Goal: Book appointment/travel/reservation

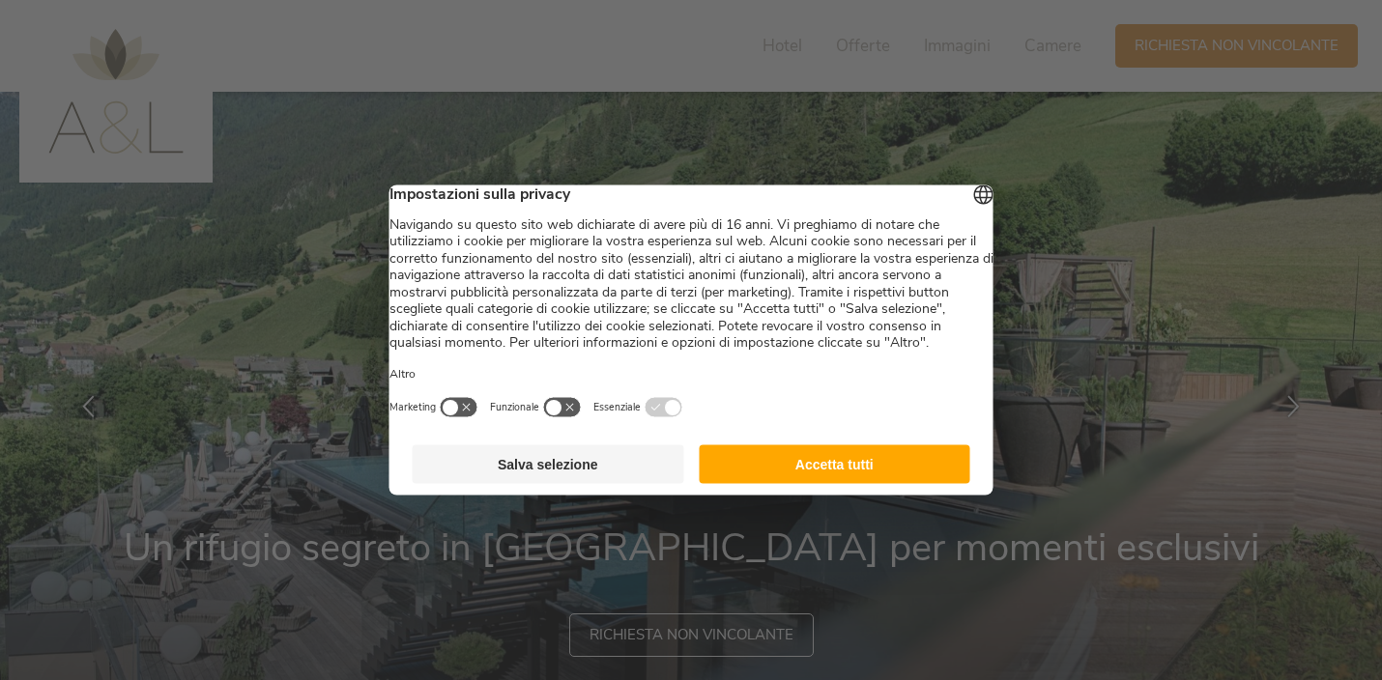
click at [756, 477] on button "Accetta tutti" at bounding box center [835, 464] width 272 height 39
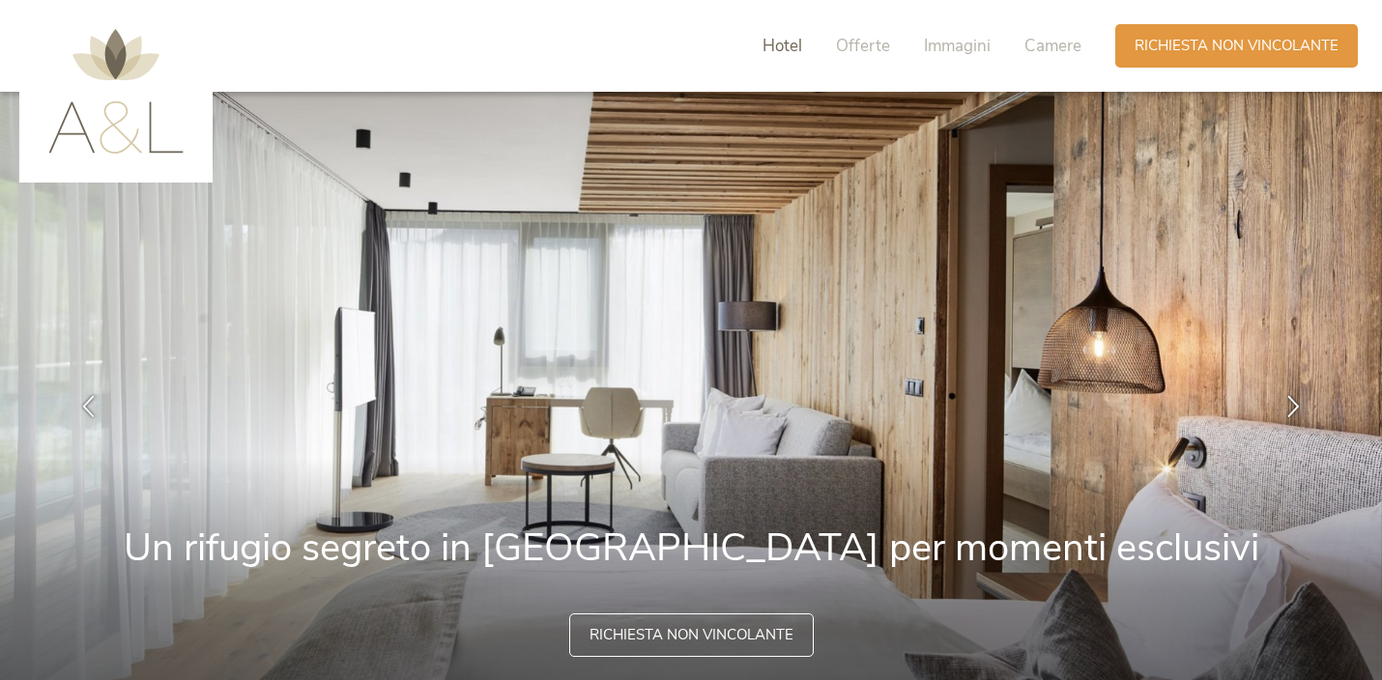
click at [787, 42] on span "Hotel" at bounding box center [782, 46] width 40 height 22
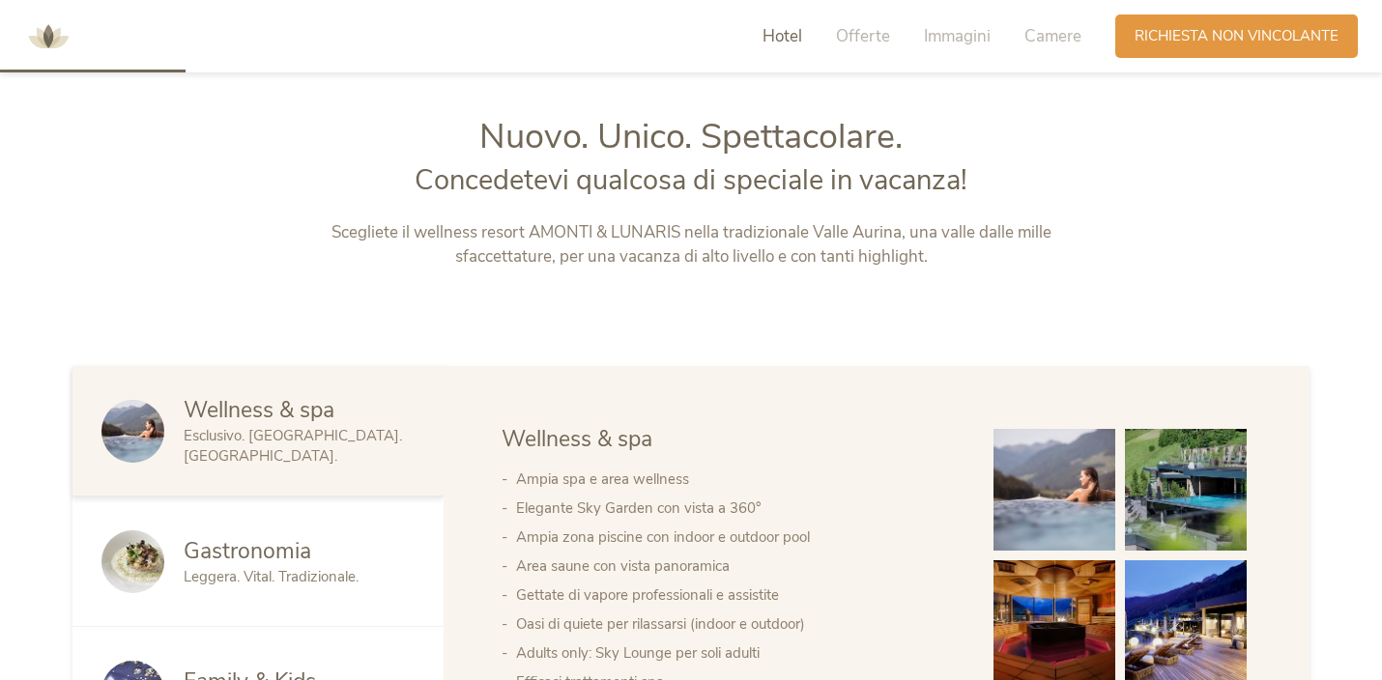
scroll to position [787, 0]
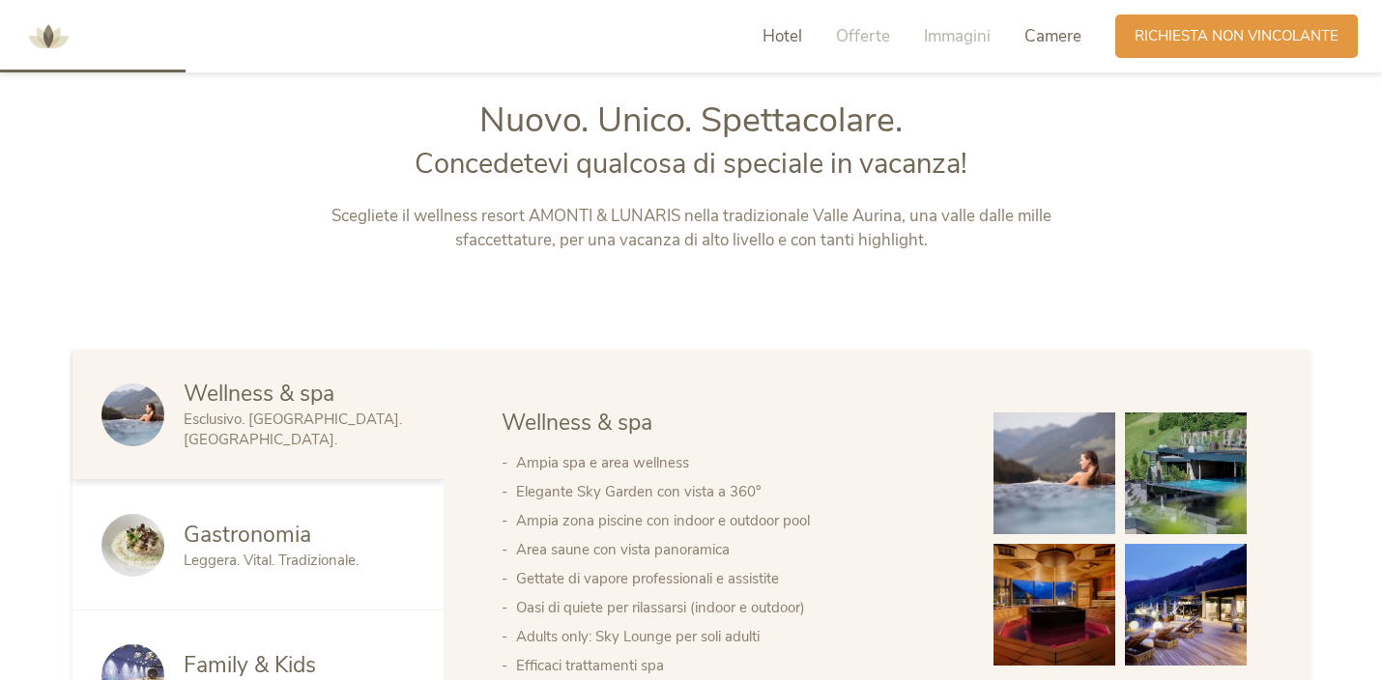
click at [1038, 38] on span "Camere" at bounding box center [1052, 36] width 57 height 22
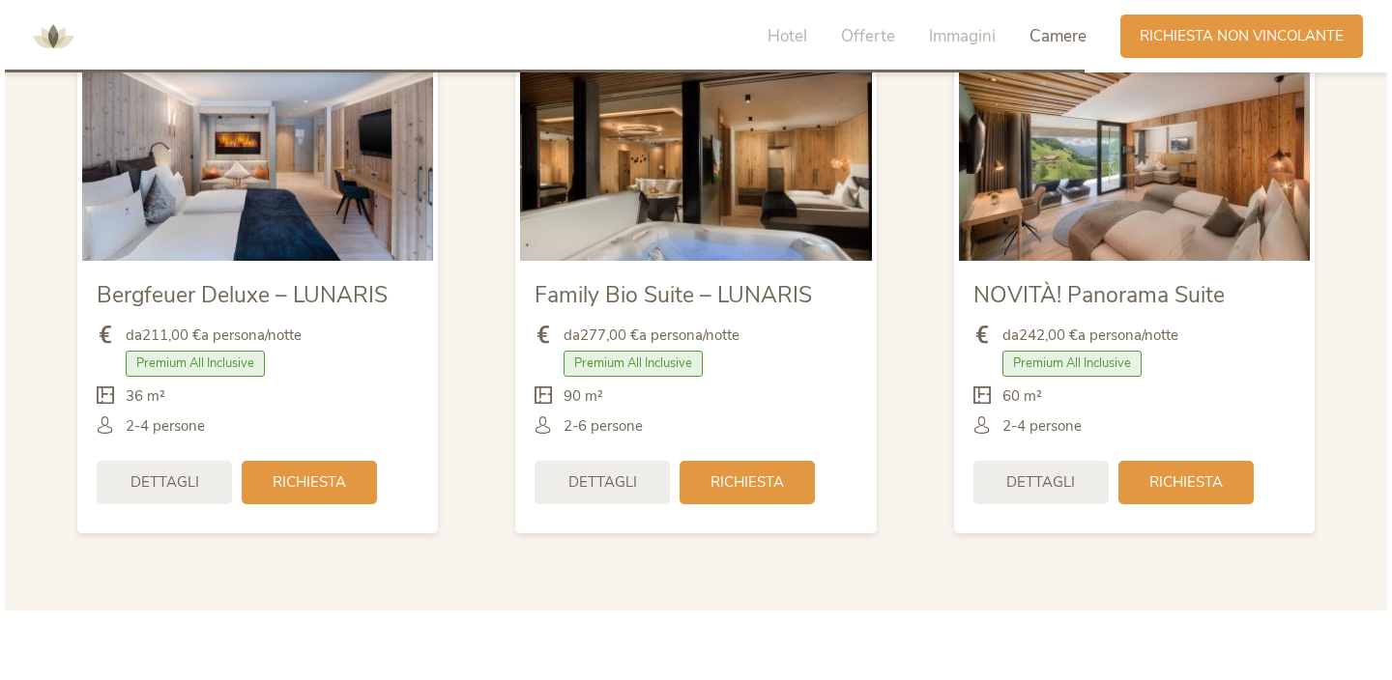
scroll to position [4612, 0]
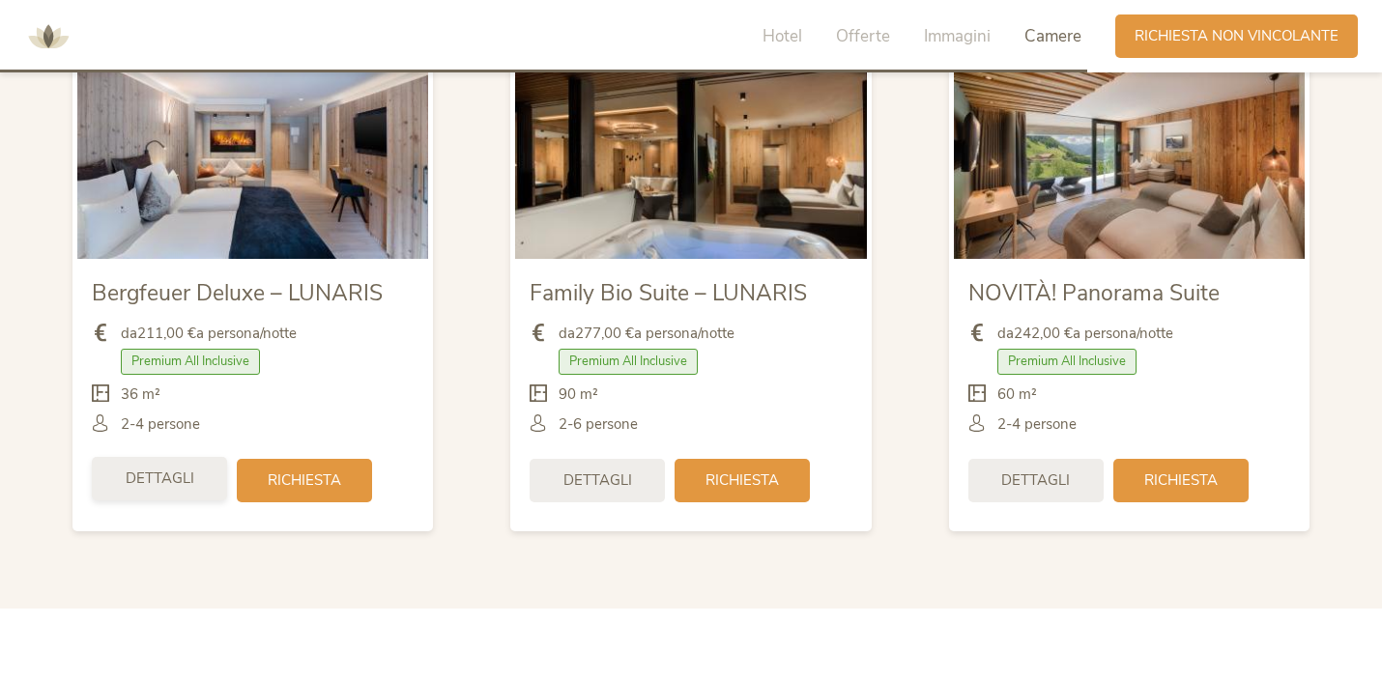
click at [169, 475] on span "Dettagli" at bounding box center [160, 479] width 69 height 20
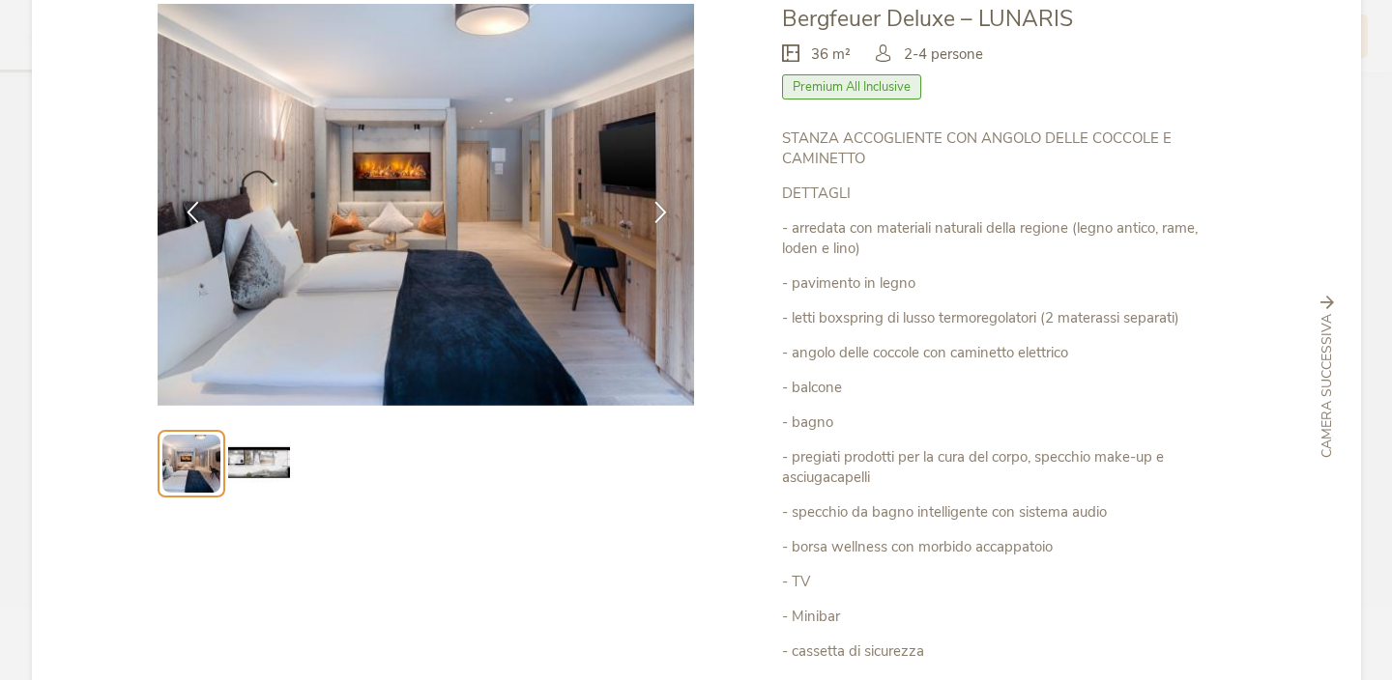
scroll to position [86, 0]
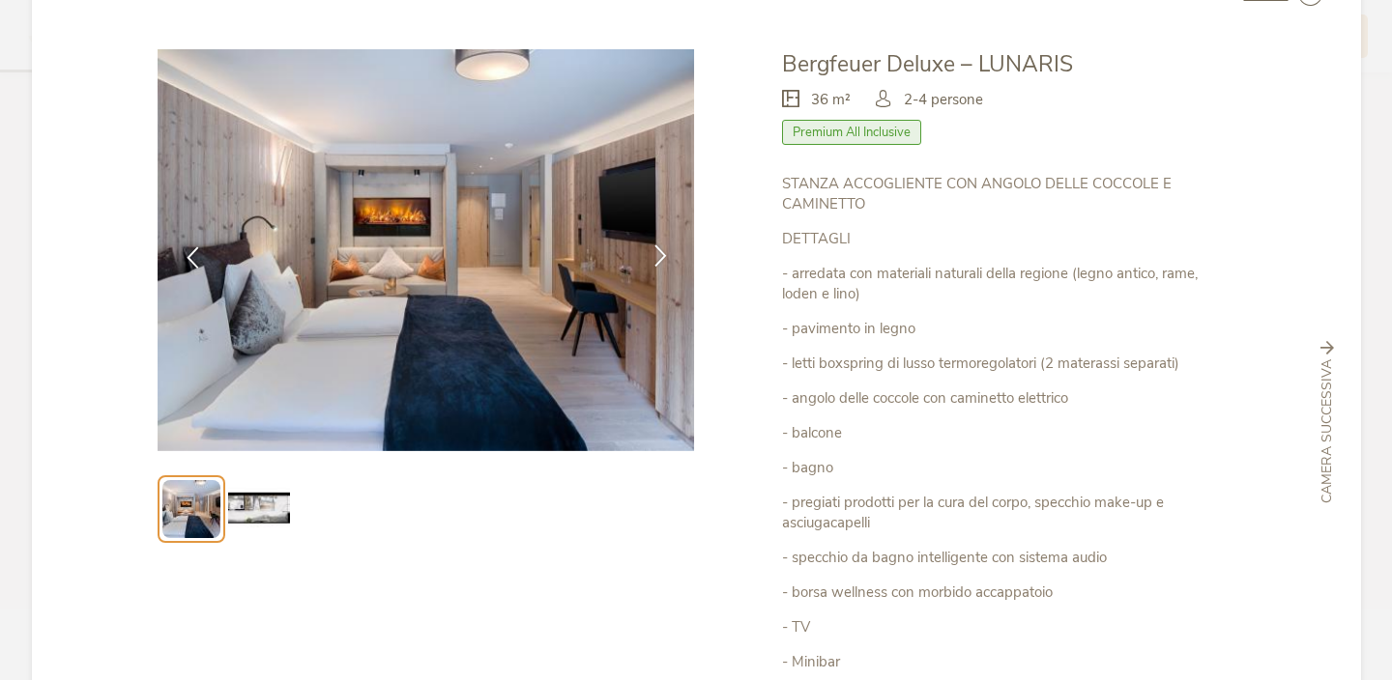
click at [653, 250] on icon at bounding box center [660, 255] width 22 height 22
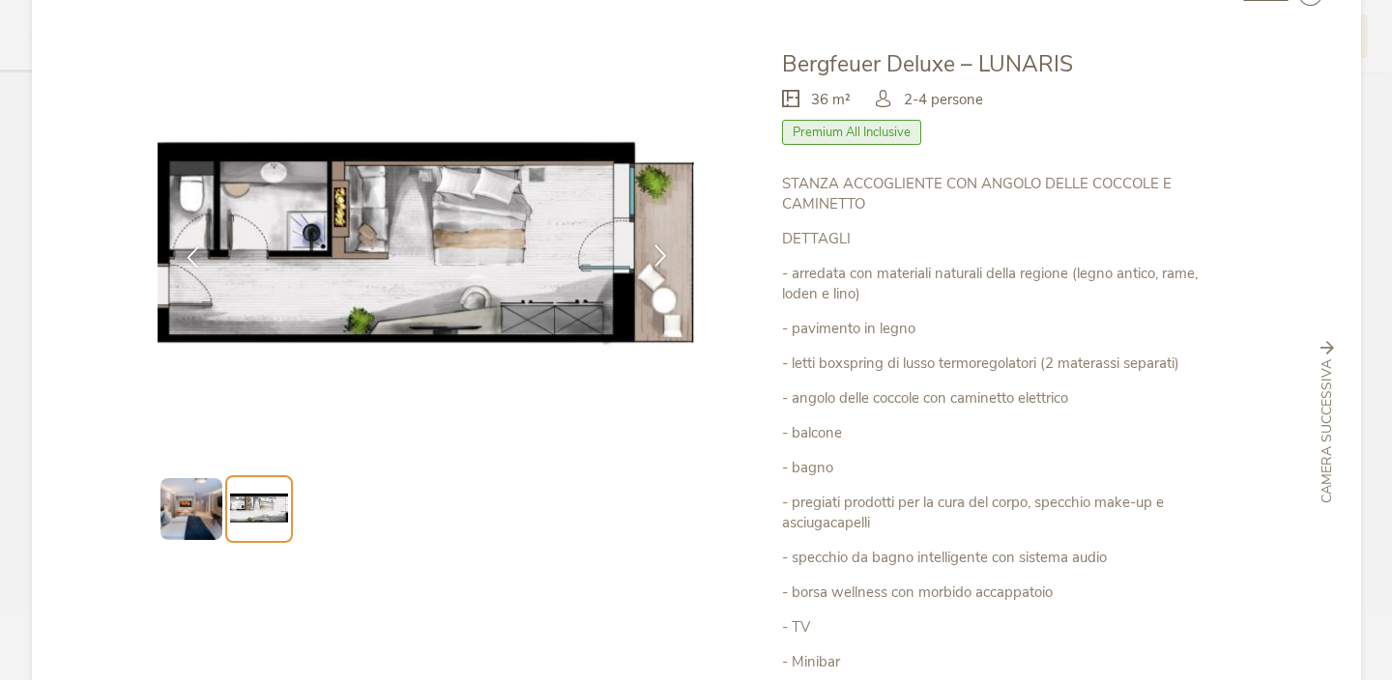
click at [653, 250] on icon at bounding box center [660, 255] width 22 height 22
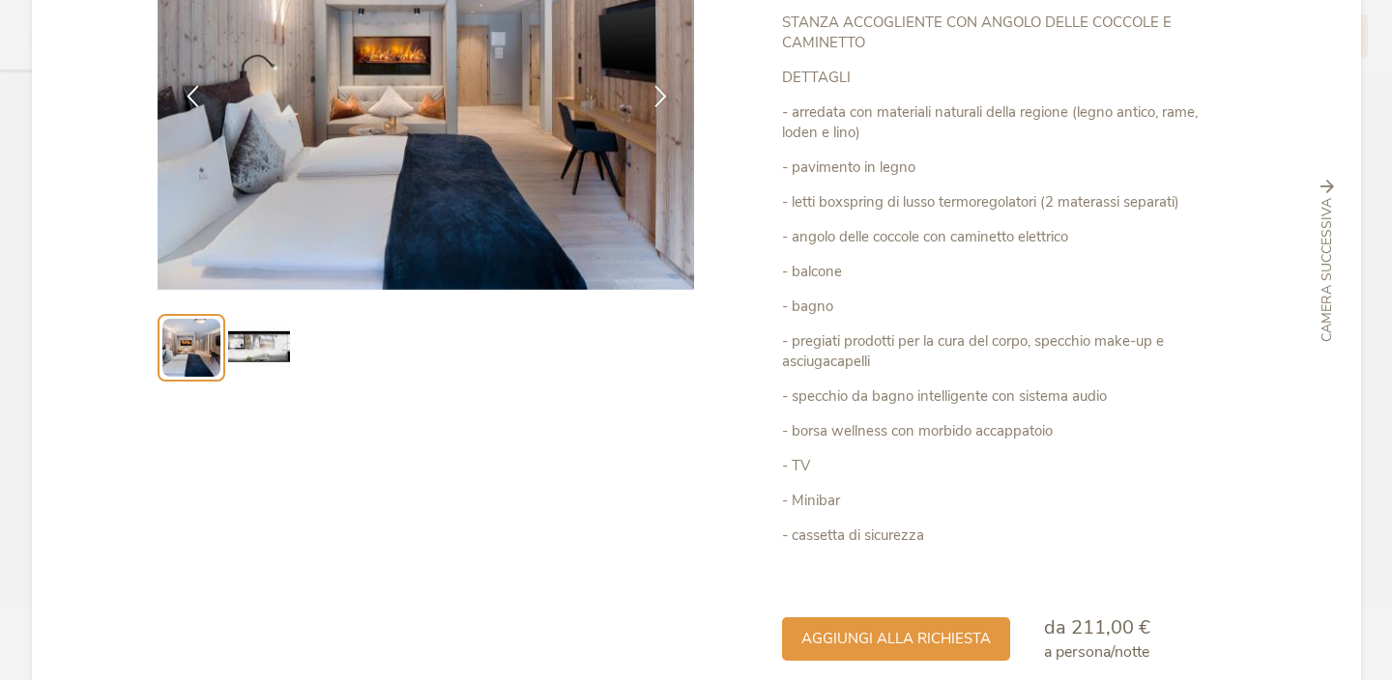
scroll to position [246, 0]
click at [649, 99] on icon at bounding box center [660, 95] width 22 height 22
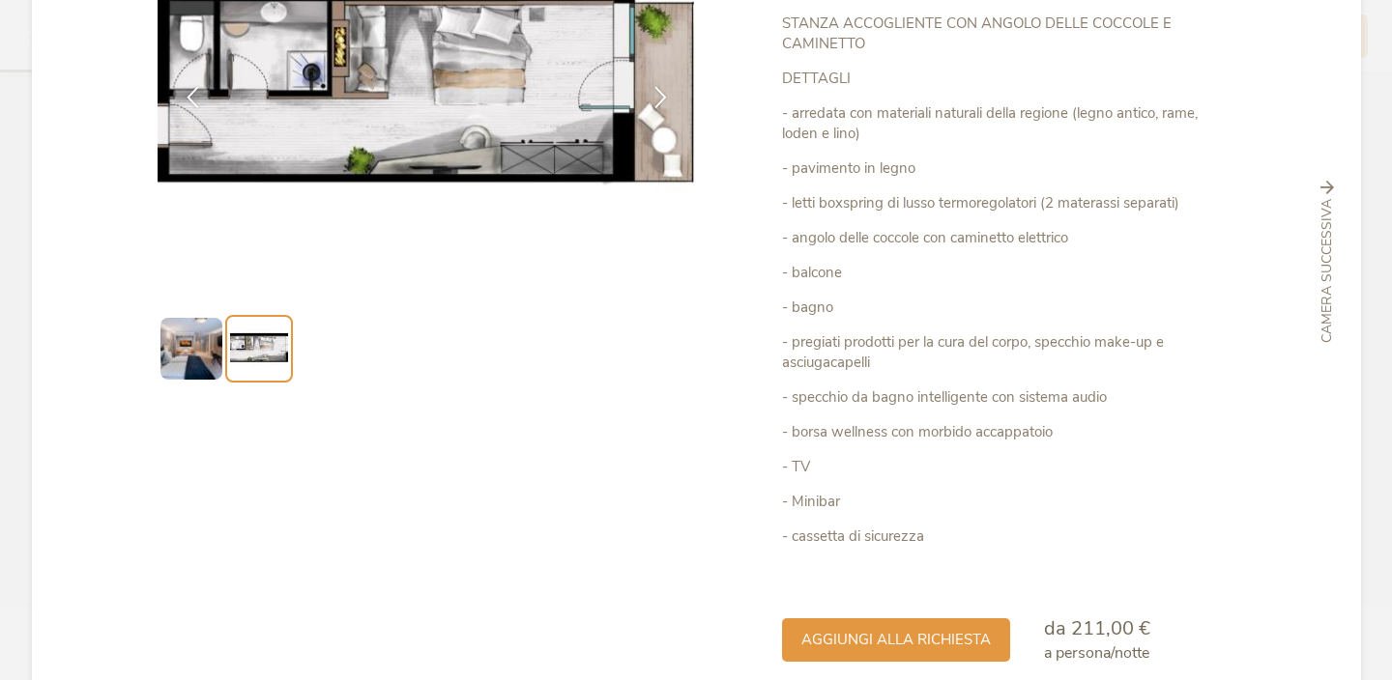
scroll to position [337, 0]
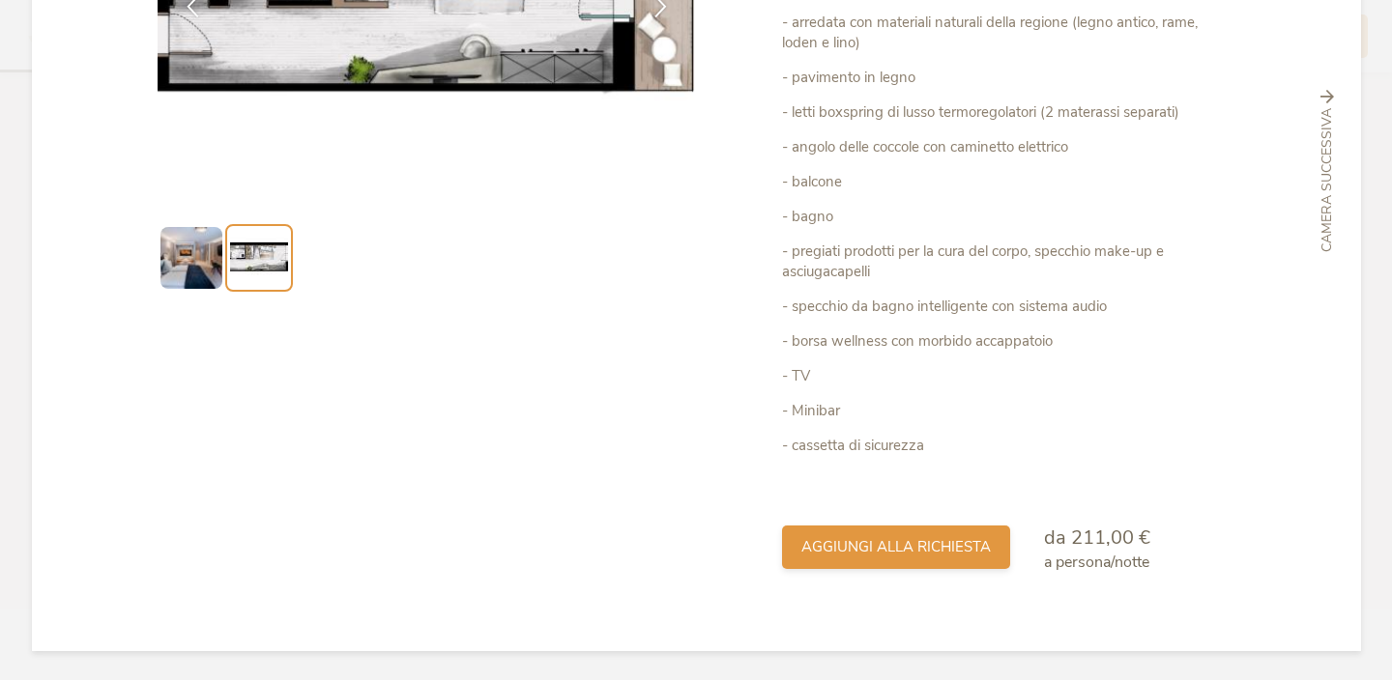
click at [934, 548] on span "aggiungi alla richiesta" at bounding box center [895, 547] width 189 height 20
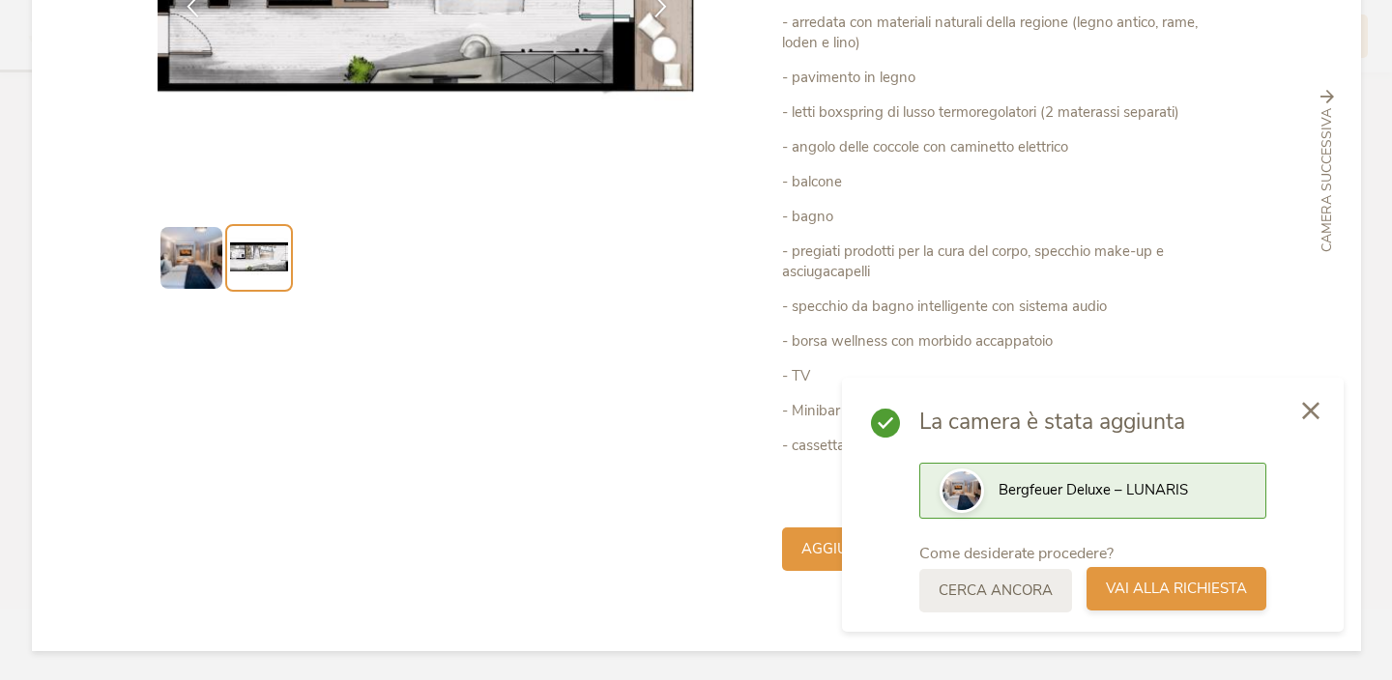
click at [1145, 595] on span "Vai alla richiesta" at bounding box center [1176, 589] width 141 height 20
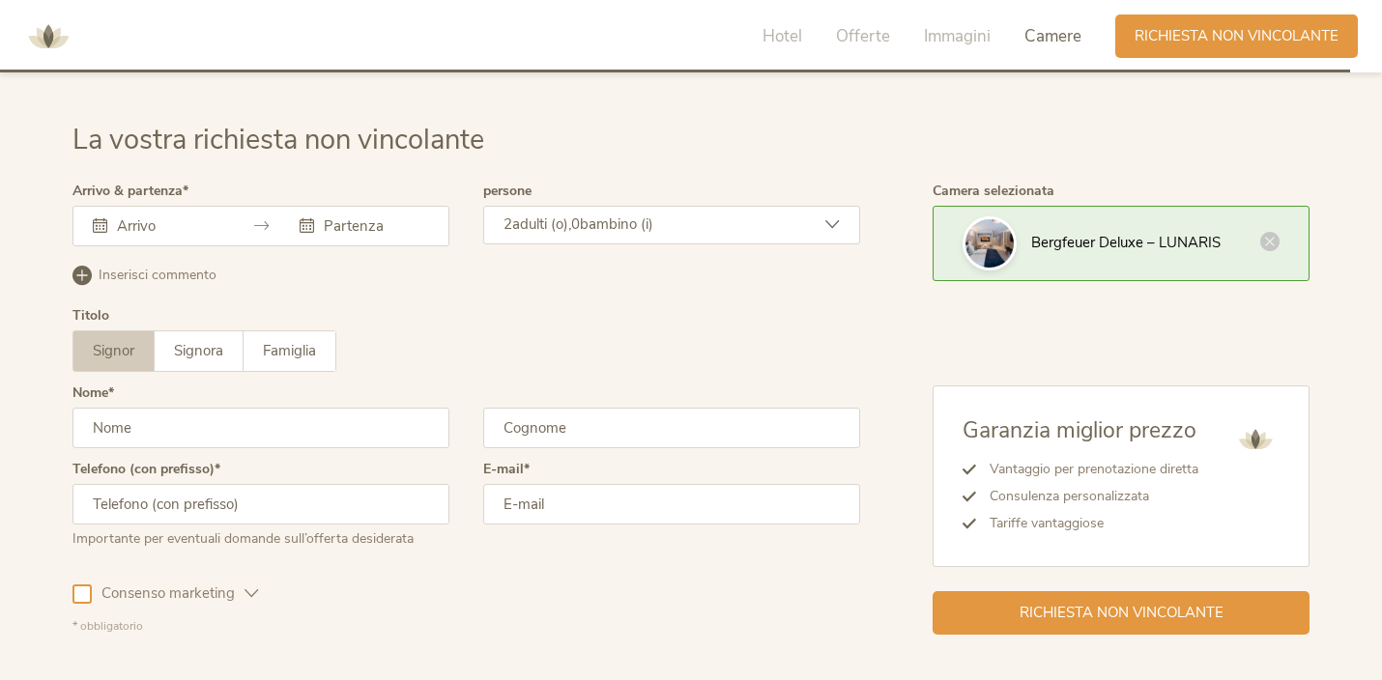
scroll to position [5738, 0]
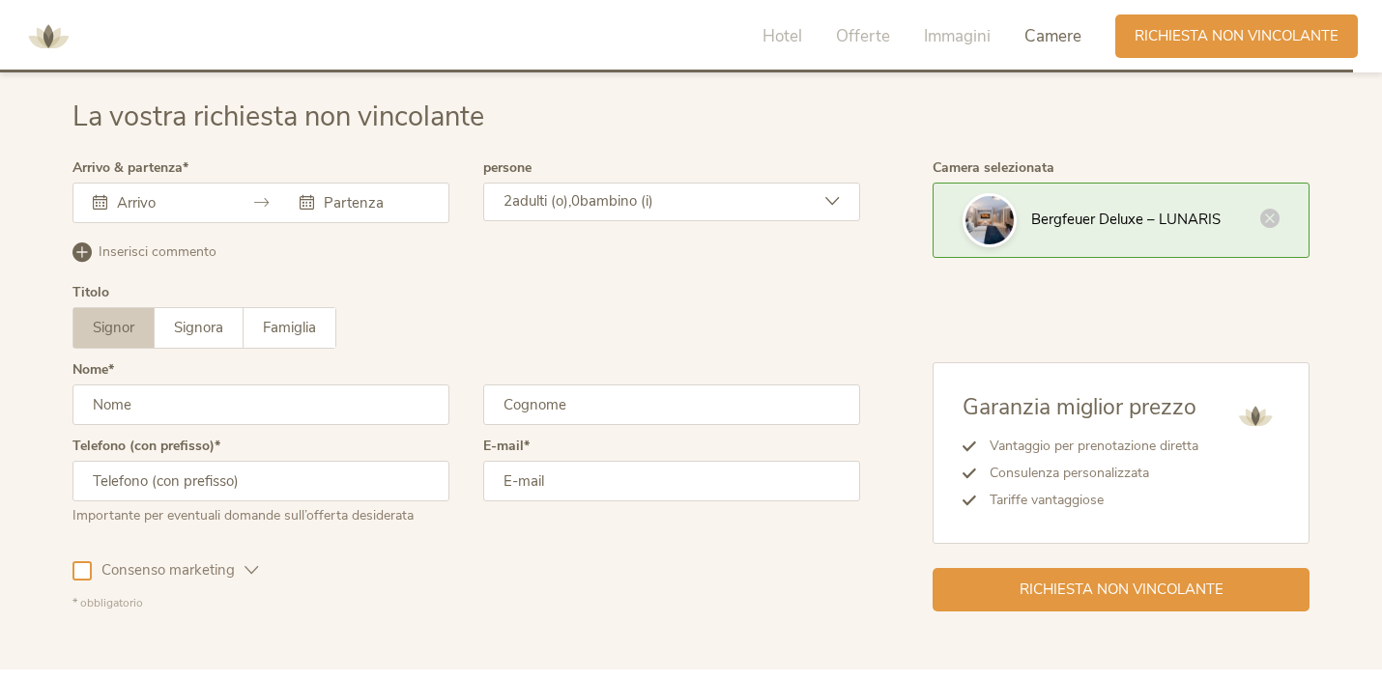
click at [329, 215] on div at bounding box center [260, 203] width 377 height 41
click at [325, 197] on input "text" at bounding box center [374, 202] width 110 height 19
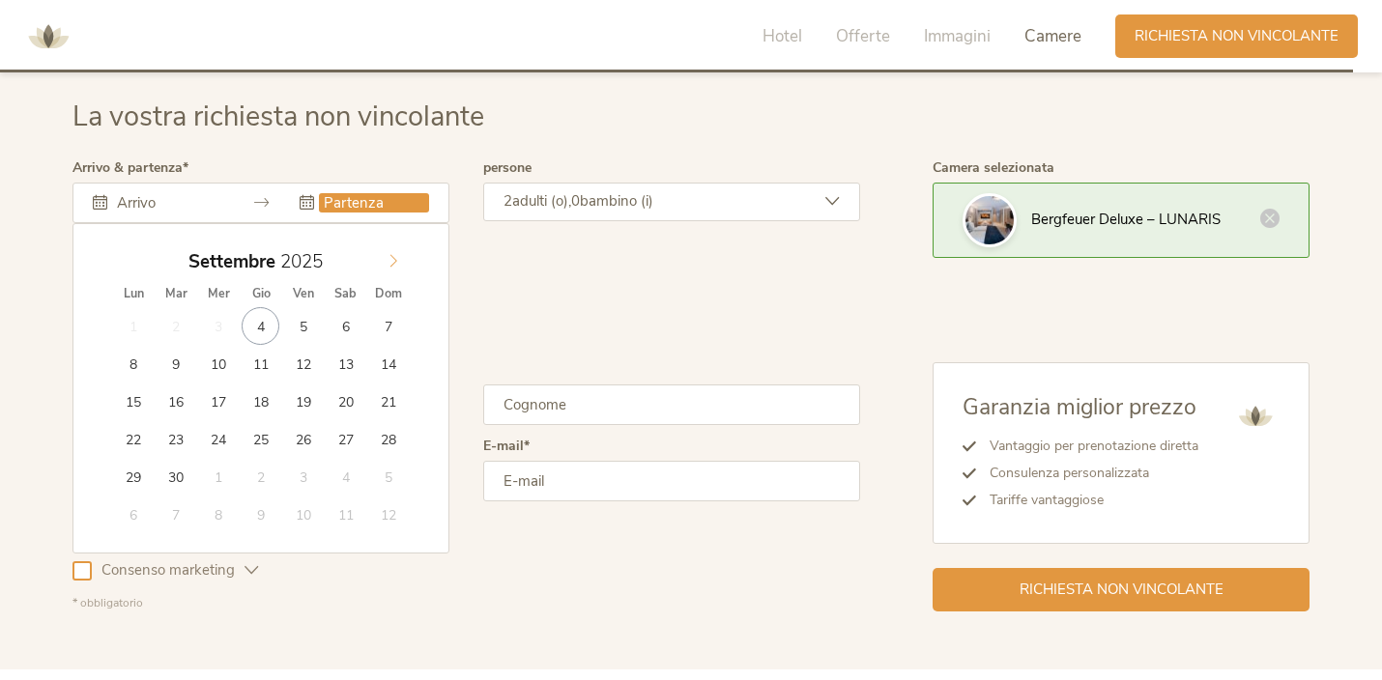
click at [394, 266] on icon at bounding box center [394, 261] width 14 height 14
type input "2026"
click at [394, 266] on icon at bounding box center [394, 261] width 14 height 14
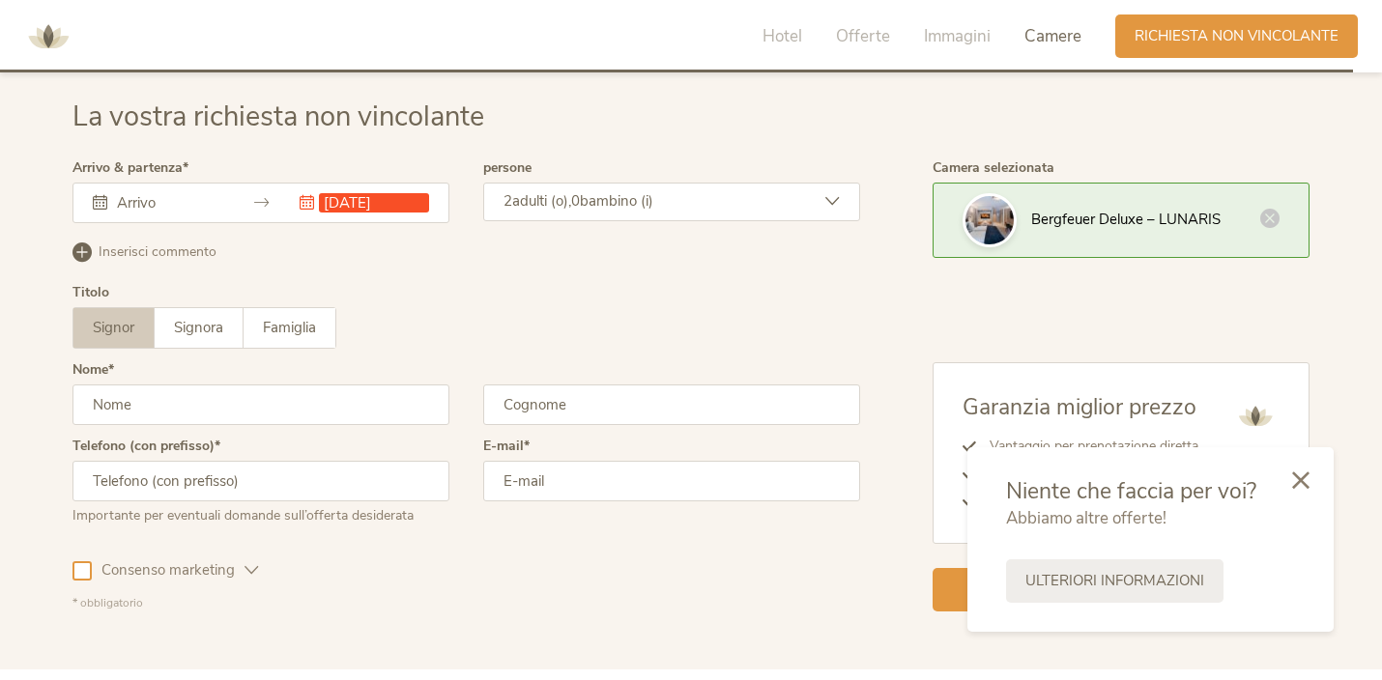
click at [373, 204] on div "[DATE] Questo campo non può essere lasciato vuoto. [DATE] Lun Mar Mer Gio Ven S…" at bounding box center [260, 203] width 377 height 41
click at [359, 206] on div "[DATE] Questo campo non può essere lasciato vuoto. [DATE] Lun Mar Mer Gio Ven S…" at bounding box center [260, 203] width 377 height 41
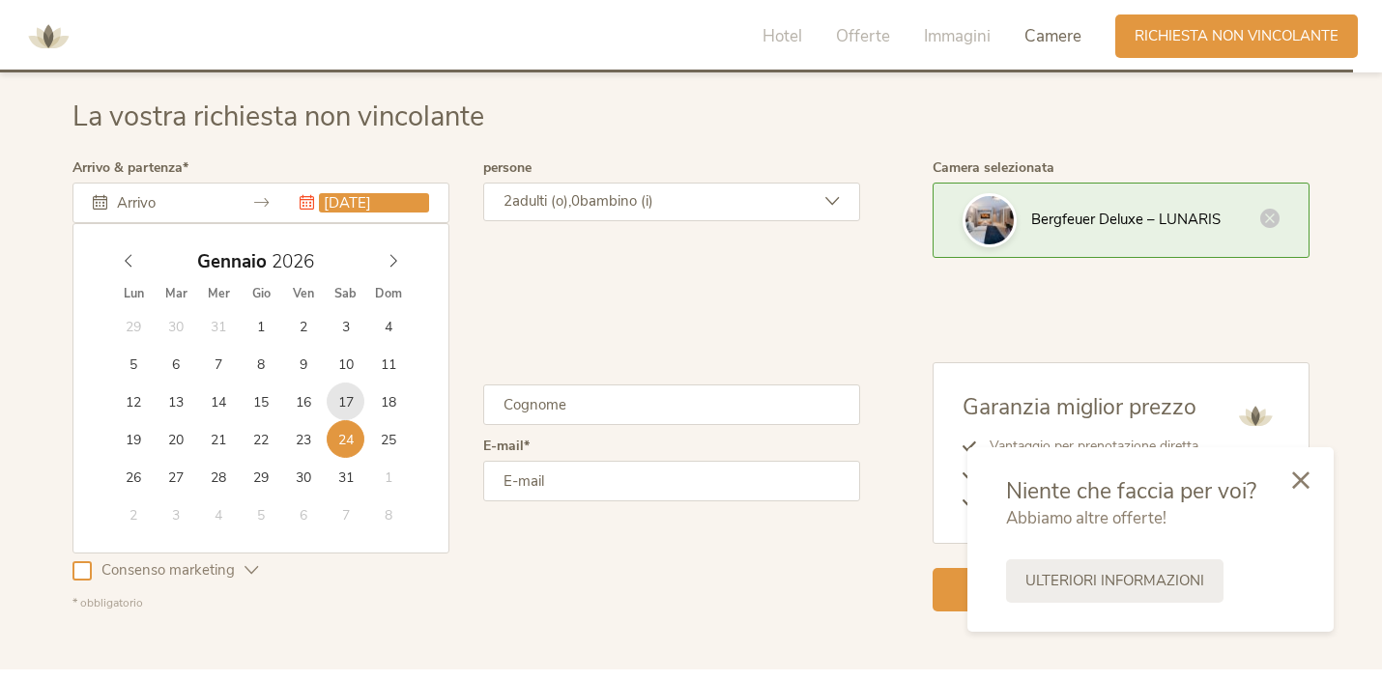
type input "[DATE]"
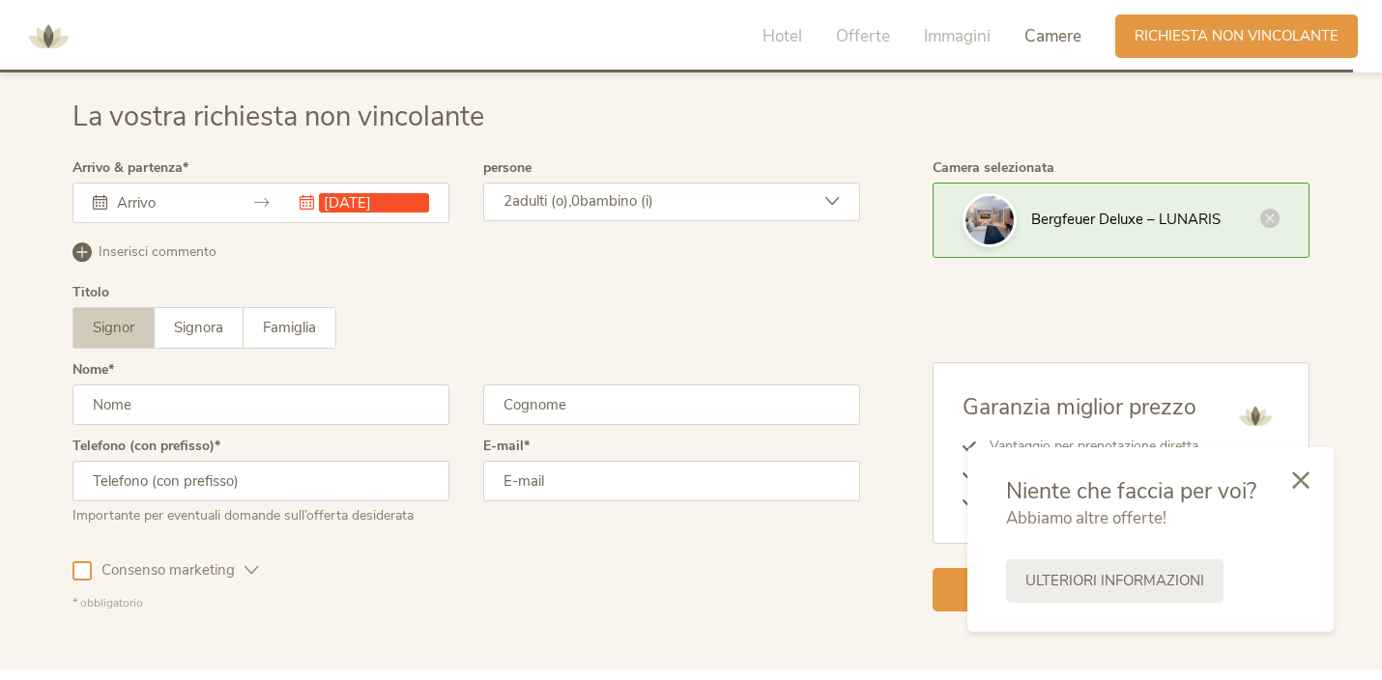
click at [114, 202] on input "text" at bounding box center [167, 202] width 110 height 19
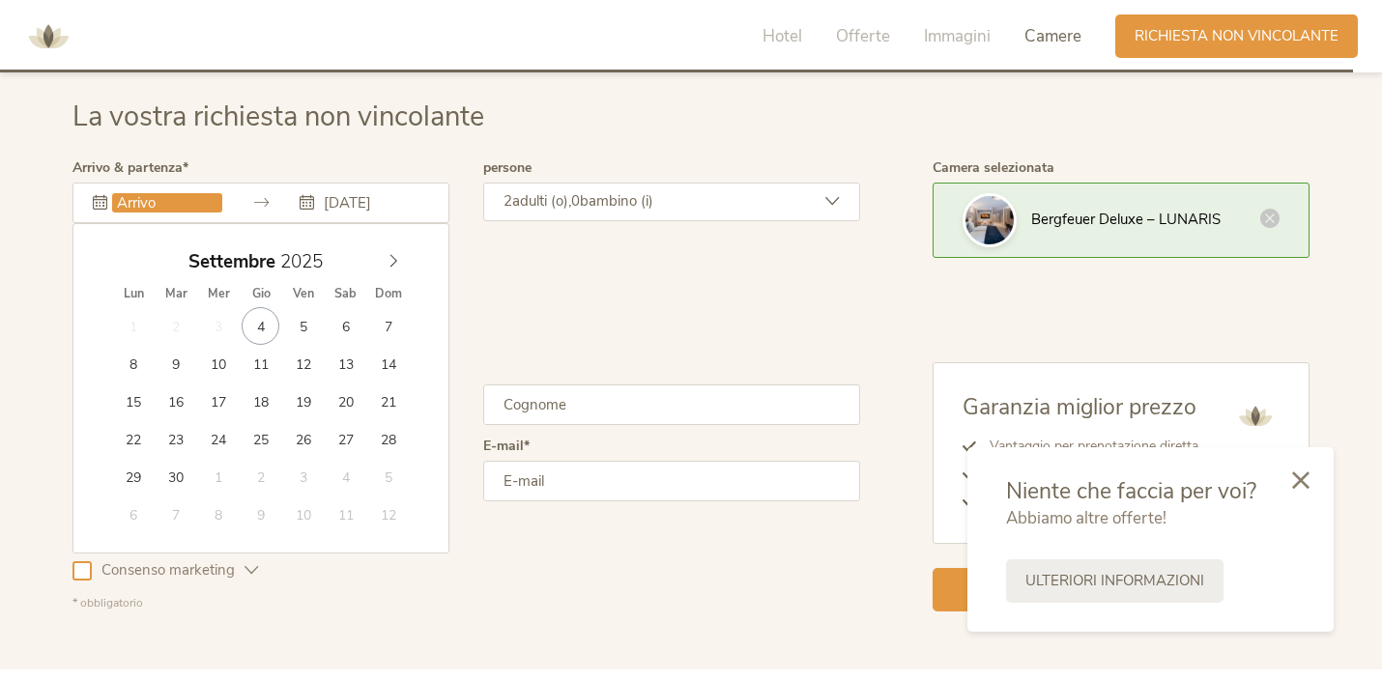
click at [456, 338] on div "Signor Signora Famiglia Signor Signora [GEOGRAPHIC_DATA]" at bounding box center [466, 328] width 788 height 42
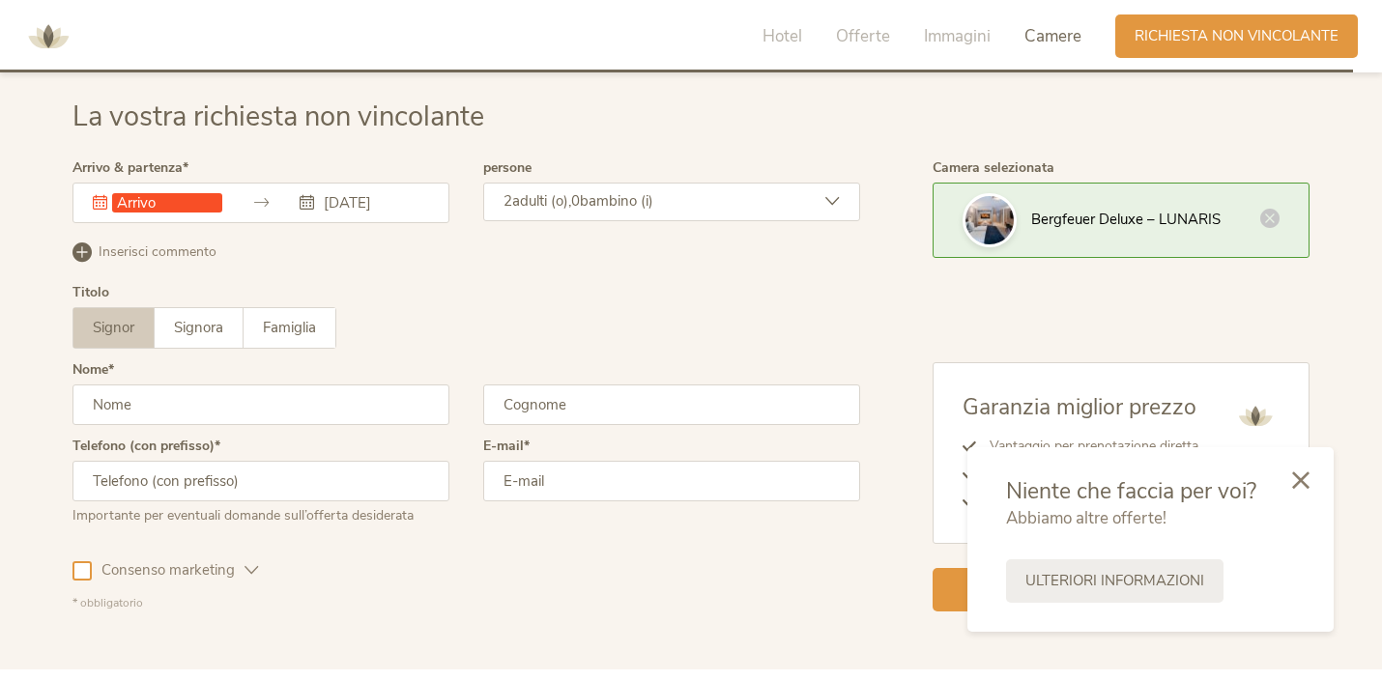
click at [589, 207] on span "bambino (i)" at bounding box center [616, 200] width 73 height 19
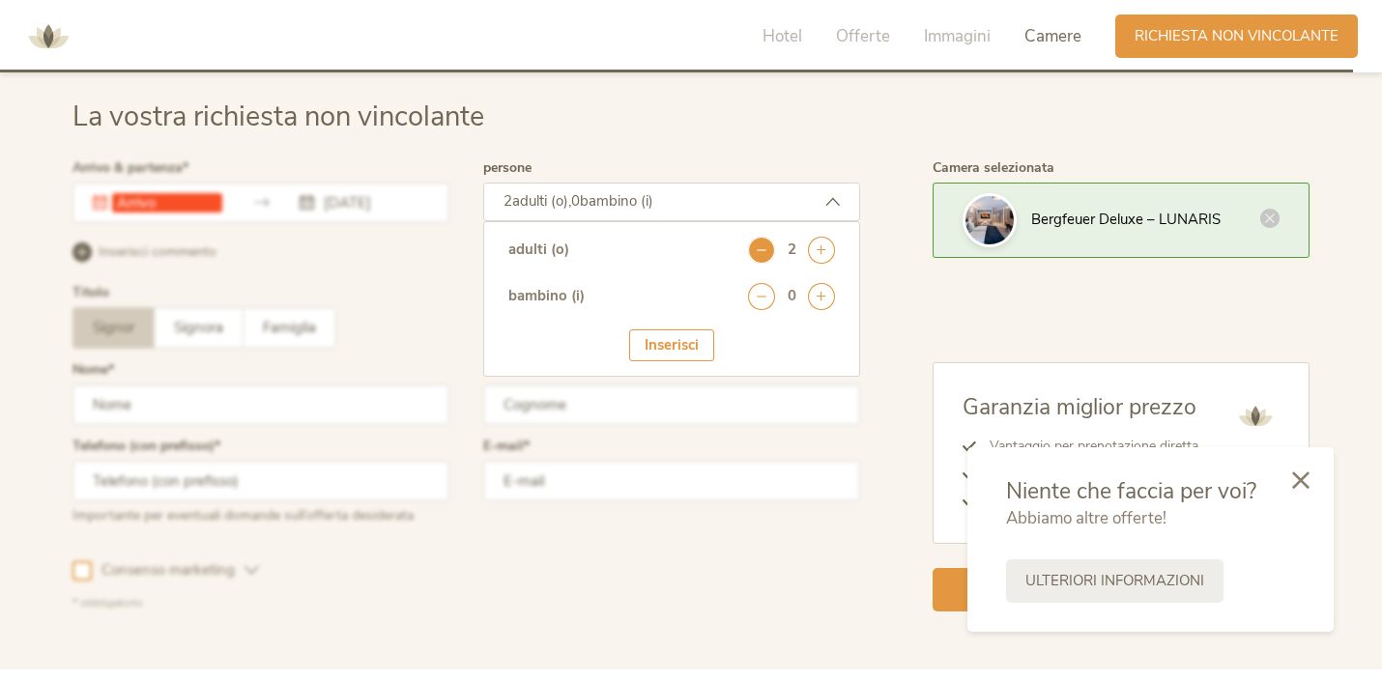
click at [769, 245] on icon at bounding box center [761, 250] width 27 height 27
click at [820, 302] on icon at bounding box center [821, 296] width 27 height 27
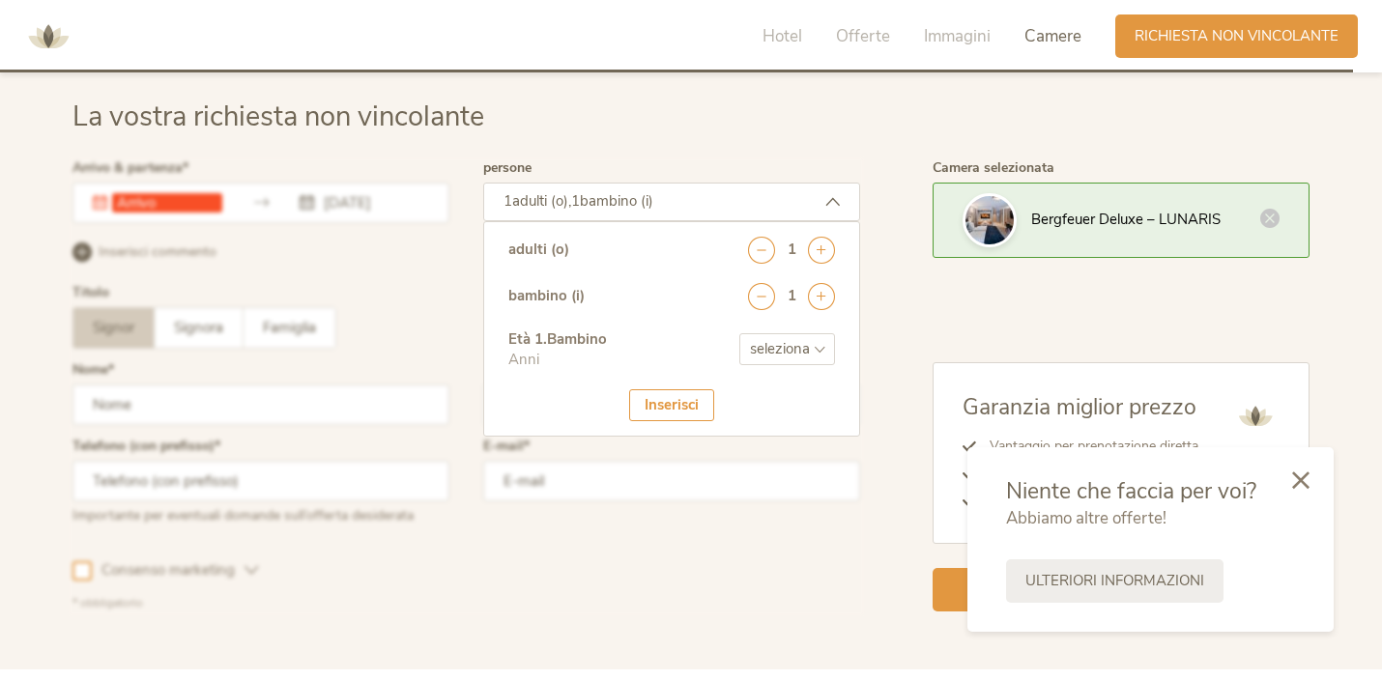
click at [814, 344] on select "seleziona 0 1 2 3 4 5 6 7 8 9 10 11 12 13 14 15 16 17" at bounding box center [787, 349] width 96 height 32
select select "15"
click at [898, 322] on div "Camera selezionata Bergfeuer Deluxe – LUNARIS Garanzia miglior prezzo Vantaggio…" at bounding box center [1084, 386] width 449 height 450
click at [679, 410] on div "Inserisci" at bounding box center [671, 405] width 85 height 32
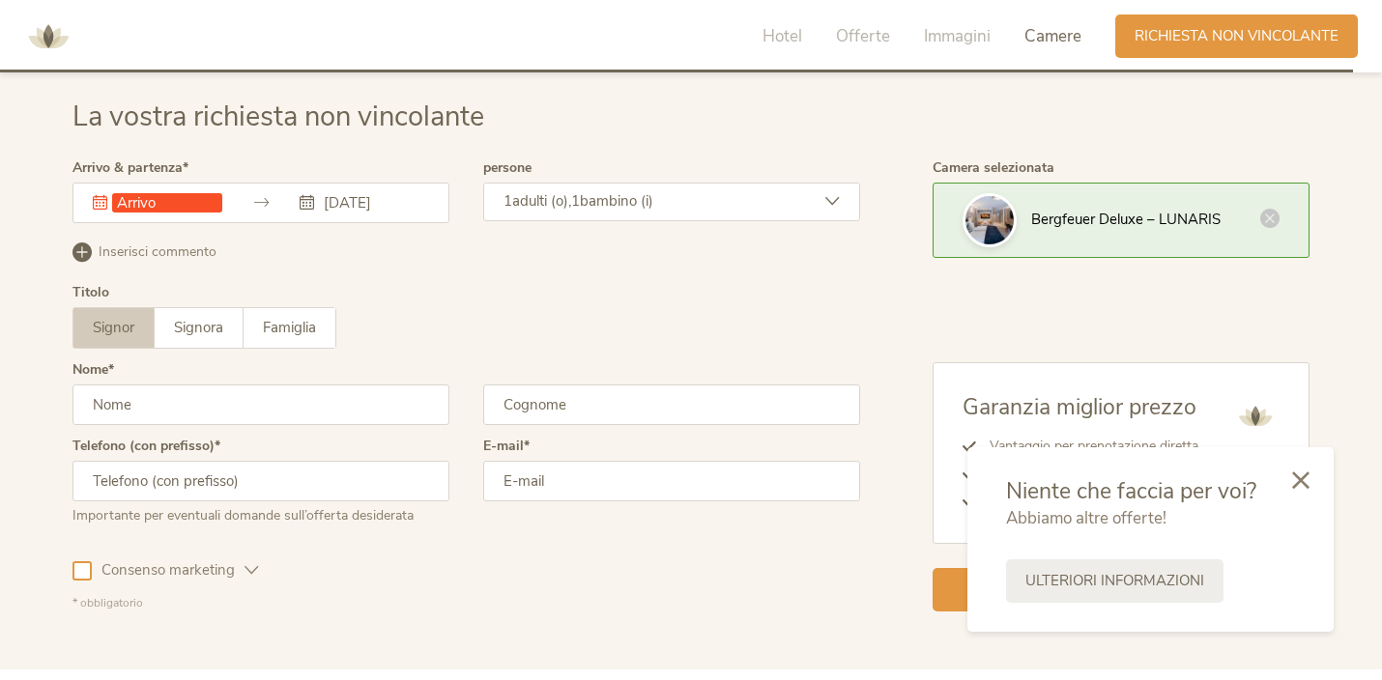
click at [180, 402] on input "text" at bounding box center [260, 405] width 377 height 41
type input "[PERSON_NAME]"
click at [552, 400] on input "text" at bounding box center [671, 405] width 377 height 41
type input "Marica"
click at [564, 307] on div "Signor Signora Famiglia Signor Signora [GEOGRAPHIC_DATA]" at bounding box center [466, 328] width 788 height 42
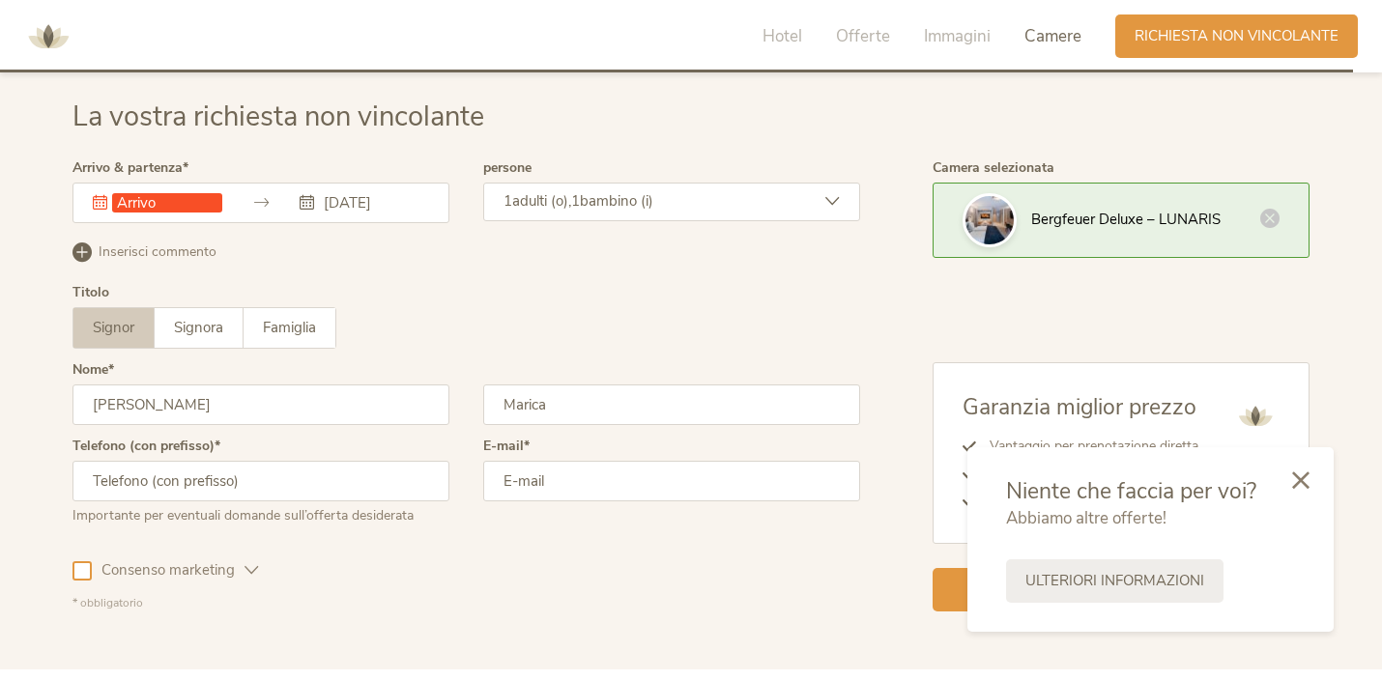
click at [256, 481] on input "text" at bounding box center [260, 481] width 377 height 41
type input "3396779768"
click at [530, 499] on input "email" at bounding box center [671, 481] width 377 height 41
type input "[EMAIL_ADDRESS][DOMAIN_NAME]"
click at [211, 204] on div "Questo campo non può essere lasciato vuoto. [DATE] [DATE] Lun Mar Mer Gio Ven S…" at bounding box center [260, 203] width 377 height 41
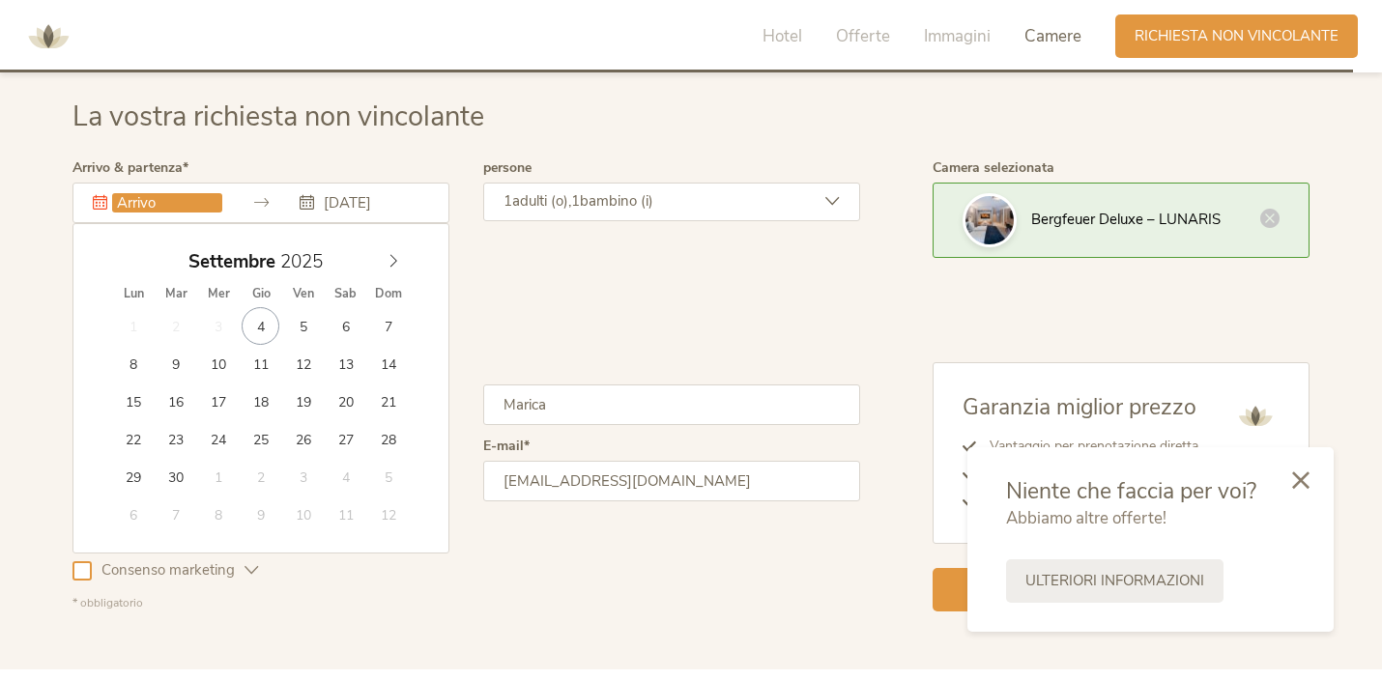
click at [344, 212] on div "Questo campo non può essere lasciato vuoto. [DATE] [DATE] Lun Mar Mer Gio Ven S…" at bounding box center [260, 203] width 377 height 41
click at [554, 246] on div "Inserisci commento Elimina commento" at bounding box center [466, 250] width 788 height 24
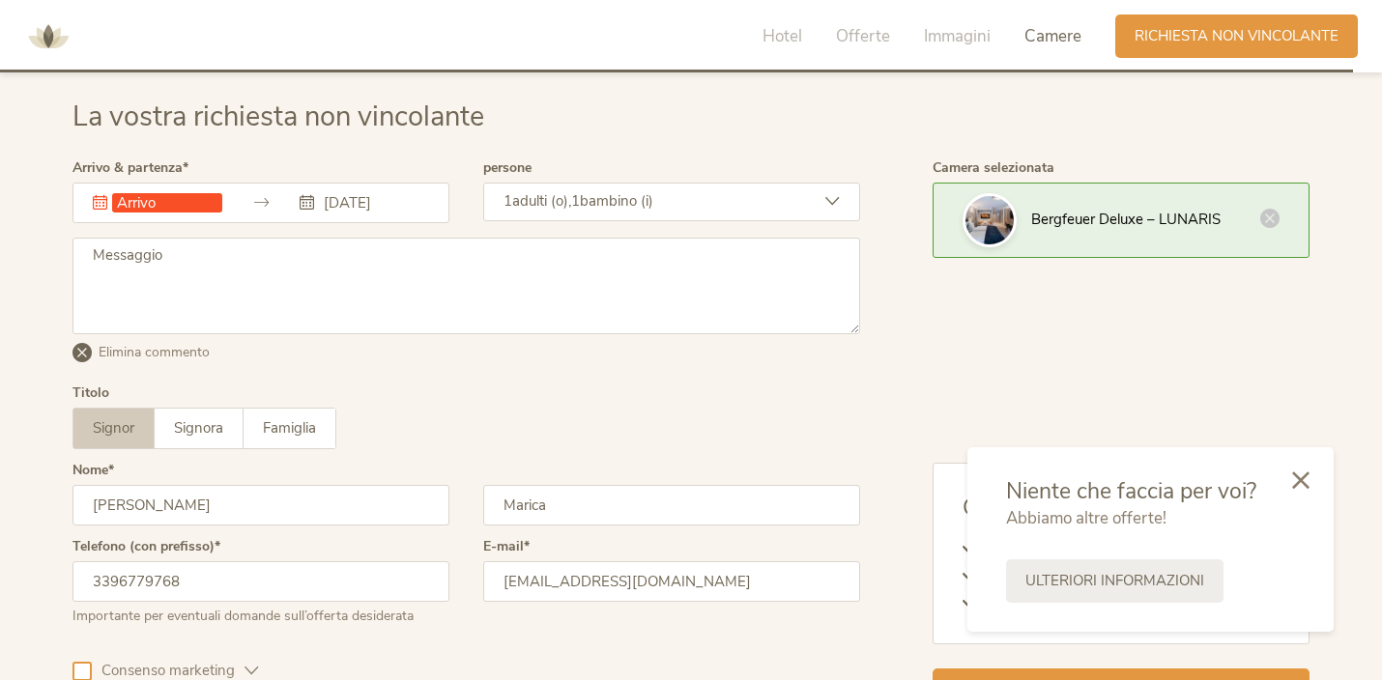
click at [464, 157] on div "La vostra richiesta non vincolante" at bounding box center [690, 130] width 1237 height 64
click at [164, 161] on label "Arrivo & partenza" at bounding box center [130, 168] width 116 height 14
click at [334, 193] on input "[DATE]" at bounding box center [374, 202] width 110 height 19
click at [352, 183] on div "Questo campo non può essere lasciato vuoto. [DATE]" at bounding box center [260, 203] width 377 height 41
click at [352, 206] on div "Questo campo non può essere lasciato vuoto. [DATE] [DATE] Lun Mar Mer Gio Ven S…" at bounding box center [260, 203] width 377 height 41
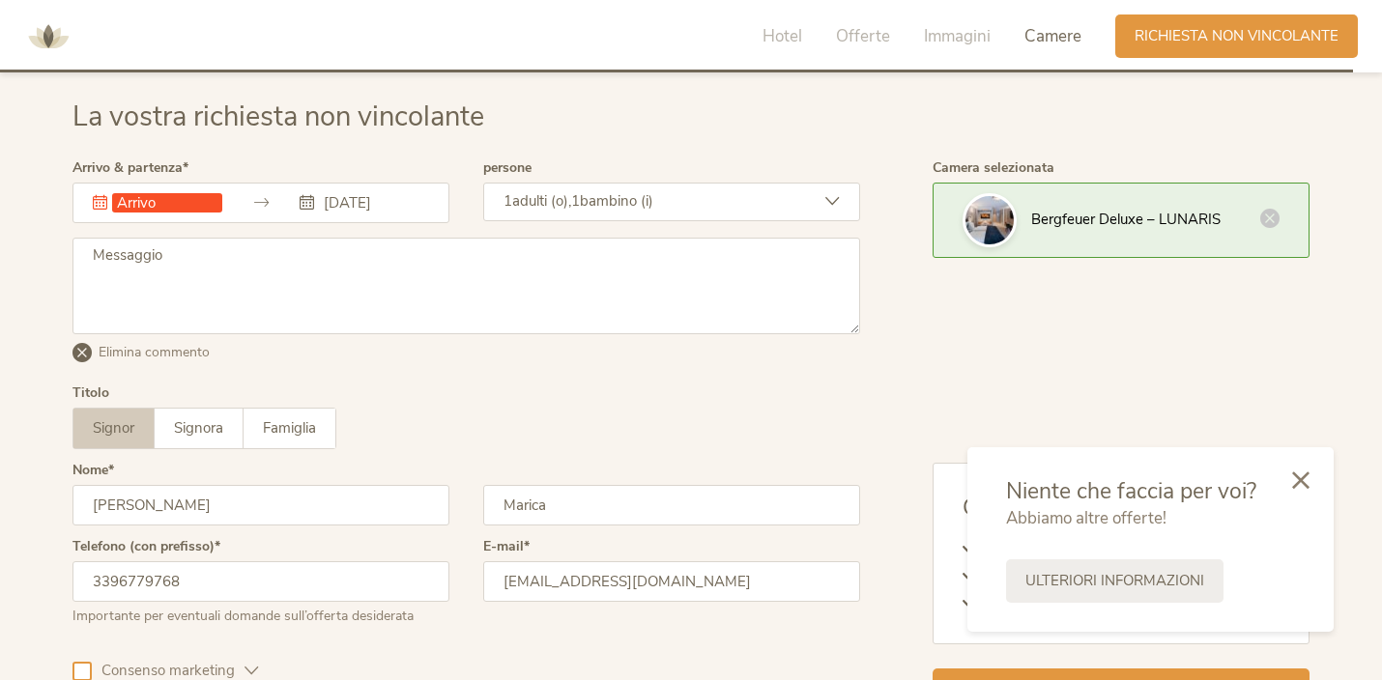
click at [413, 205] on div "Questo campo non può essere lasciato vuoto. [DATE] [DATE] Lun Mar Mer Gio Ven S…" at bounding box center [260, 203] width 377 height 41
click at [352, 186] on div "Questo campo non può essere lasciato vuoto. [DATE]" at bounding box center [260, 203] width 377 height 41
click at [320, 204] on div "Questo campo non può essere lasciato vuoto. [DATE] [DATE] Lun Mar Mer Gio Ven S…" at bounding box center [260, 203] width 377 height 41
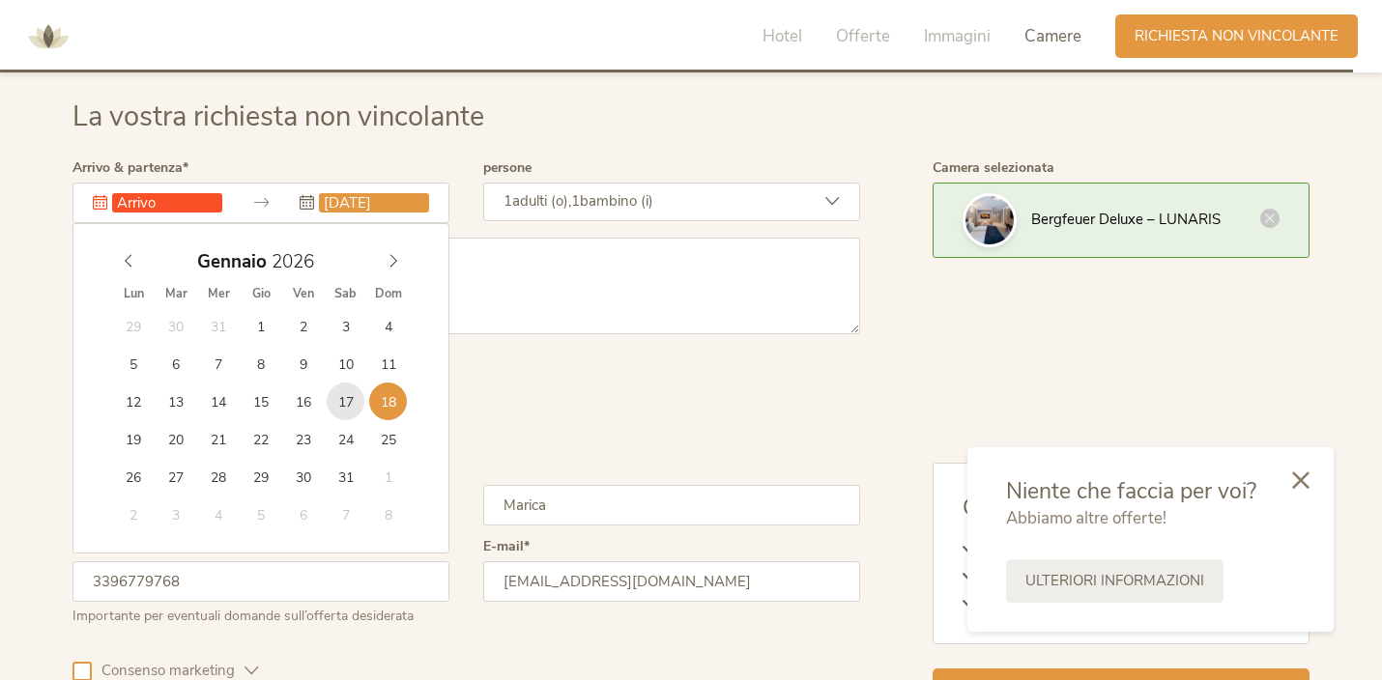
type input "[DATE]"
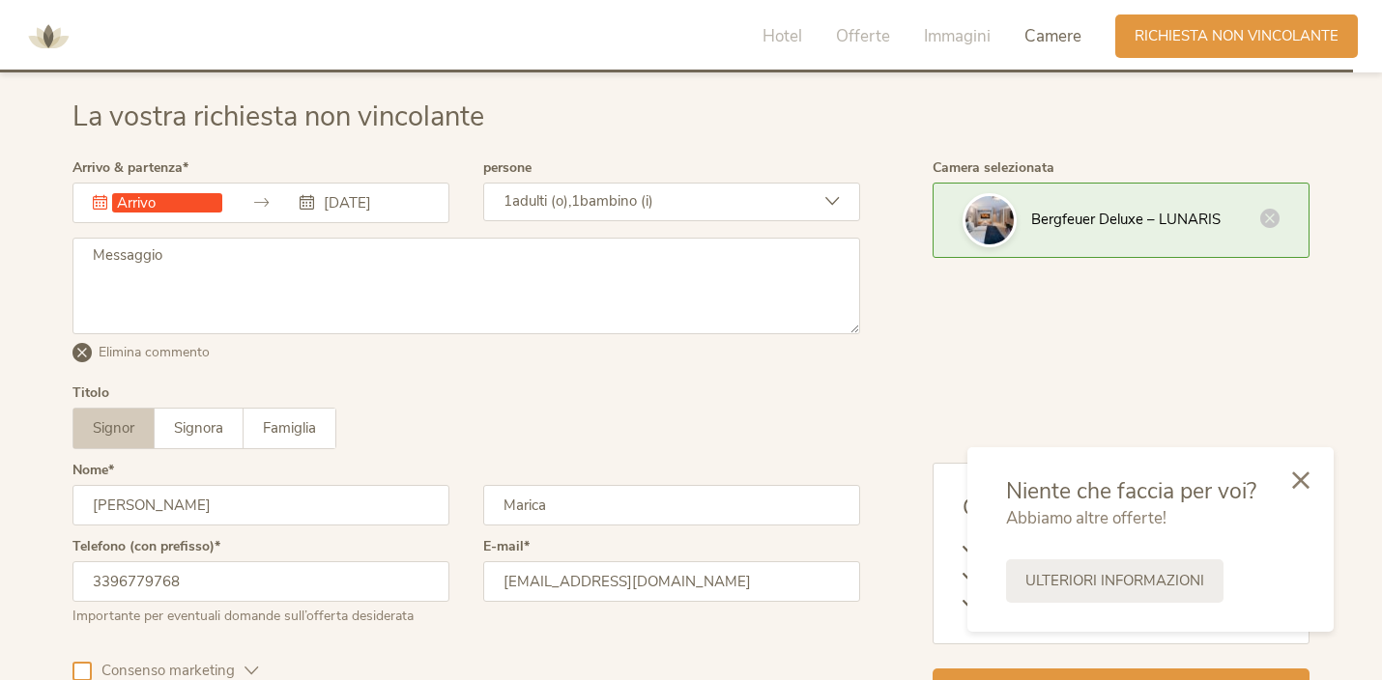
click at [140, 202] on input "text" at bounding box center [167, 202] width 110 height 19
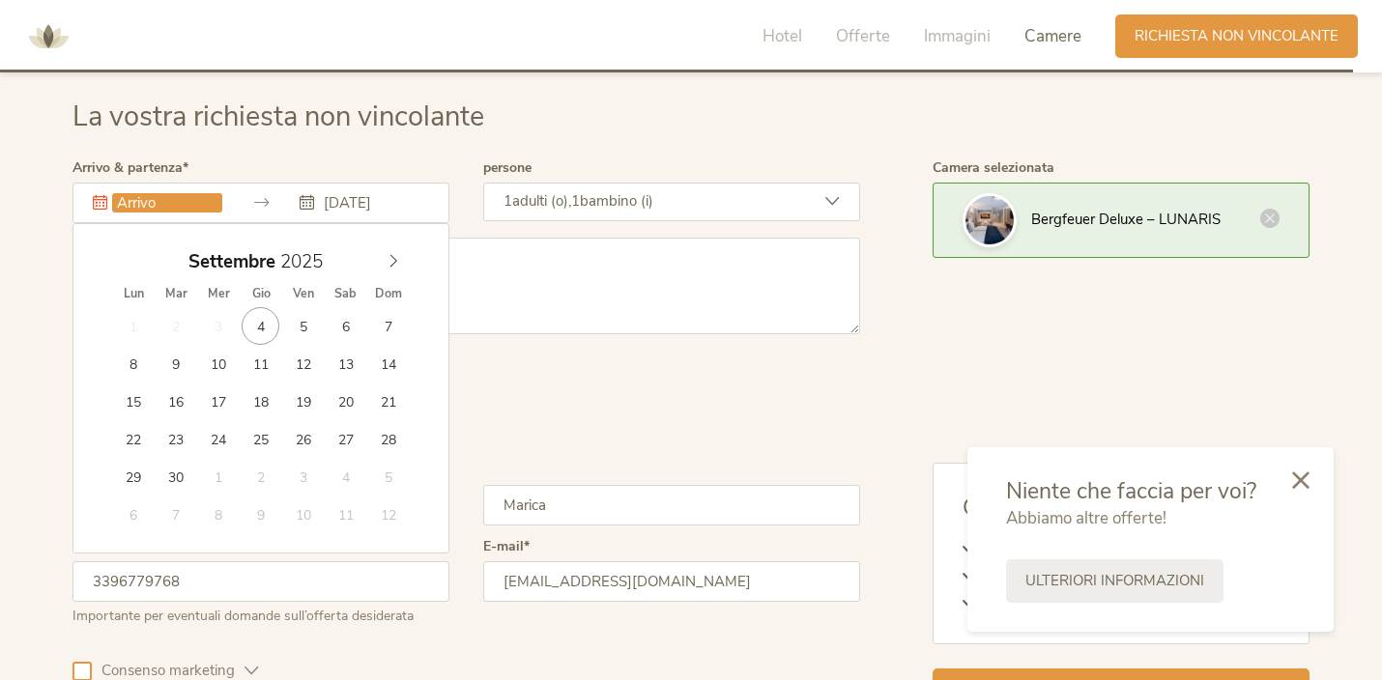
click at [140, 202] on input "text" at bounding box center [167, 202] width 110 height 19
click at [550, 415] on div "Signor Signora Famiglia Signor Signora [GEOGRAPHIC_DATA]" at bounding box center [466, 429] width 788 height 42
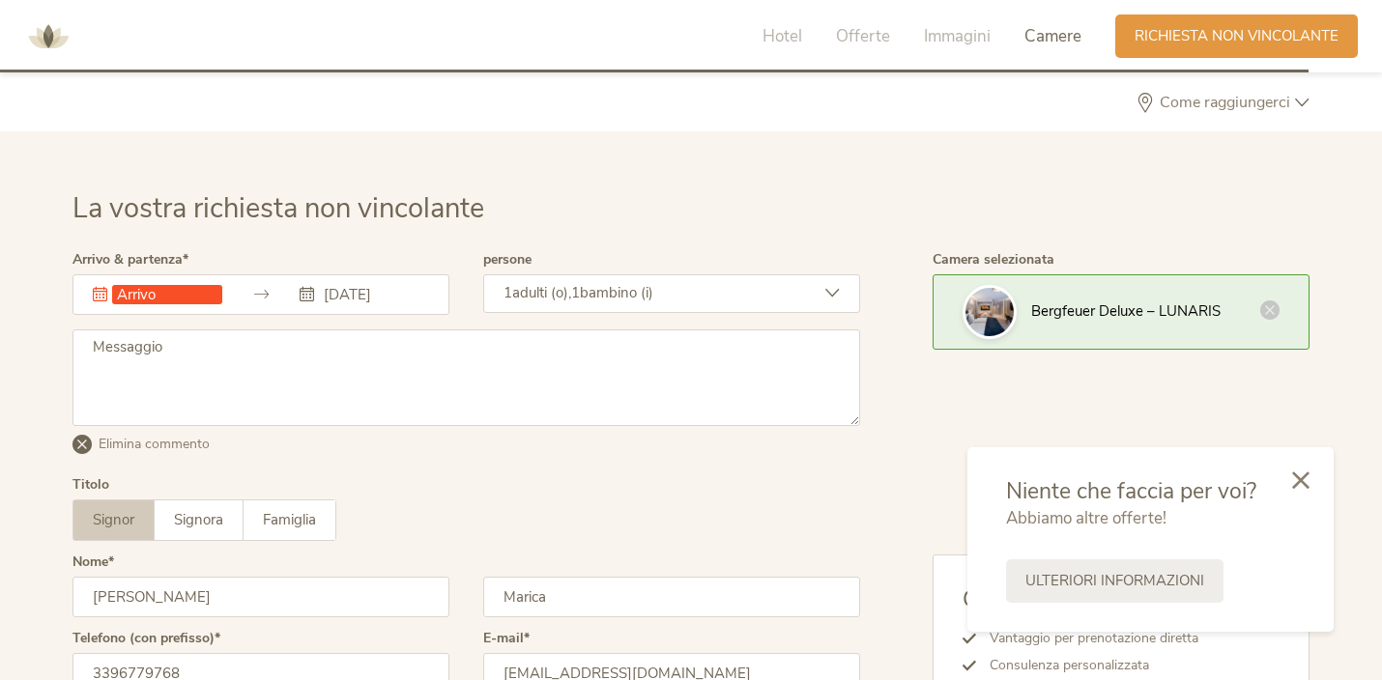
scroll to position [5645, 0]
click at [1298, 478] on icon at bounding box center [1300, 478] width 17 height 17
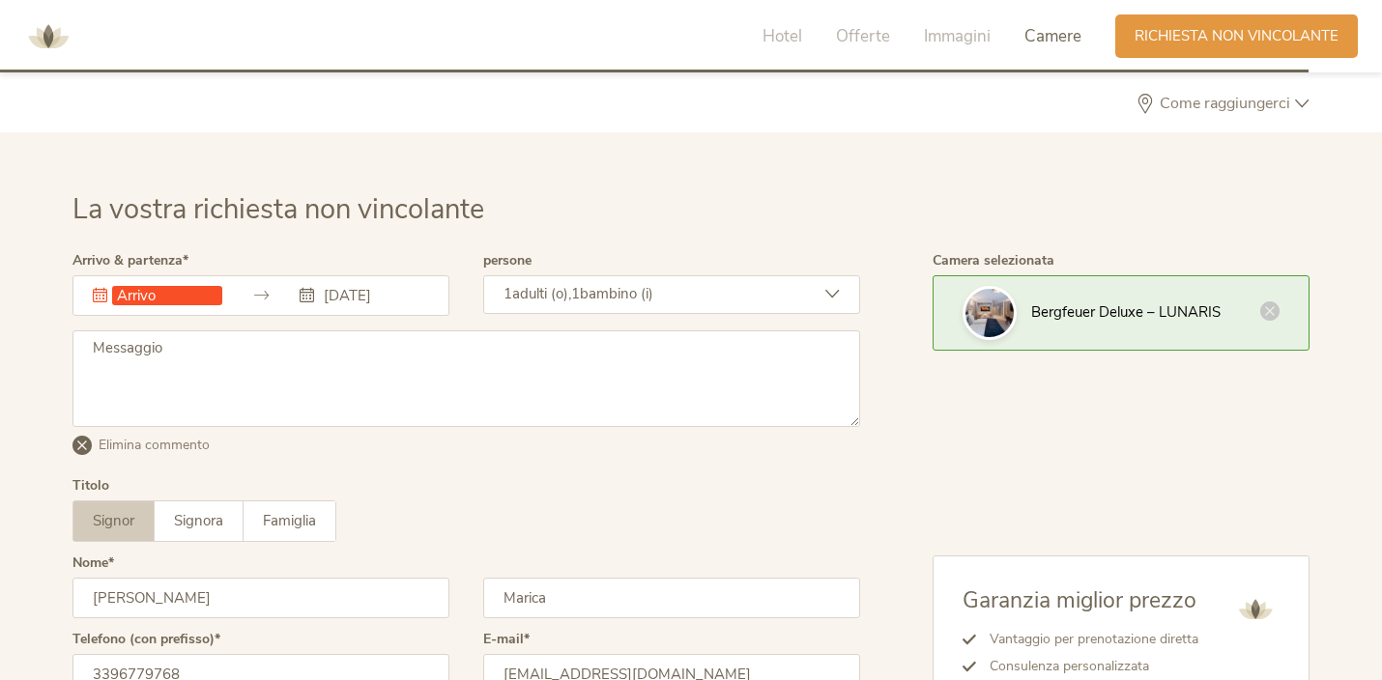
click at [115, 302] on div "Questo campo non può essere lasciato vuoto. [DATE] [DATE] Lun Mar Mer Gio Ven S…" at bounding box center [260, 295] width 377 height 41
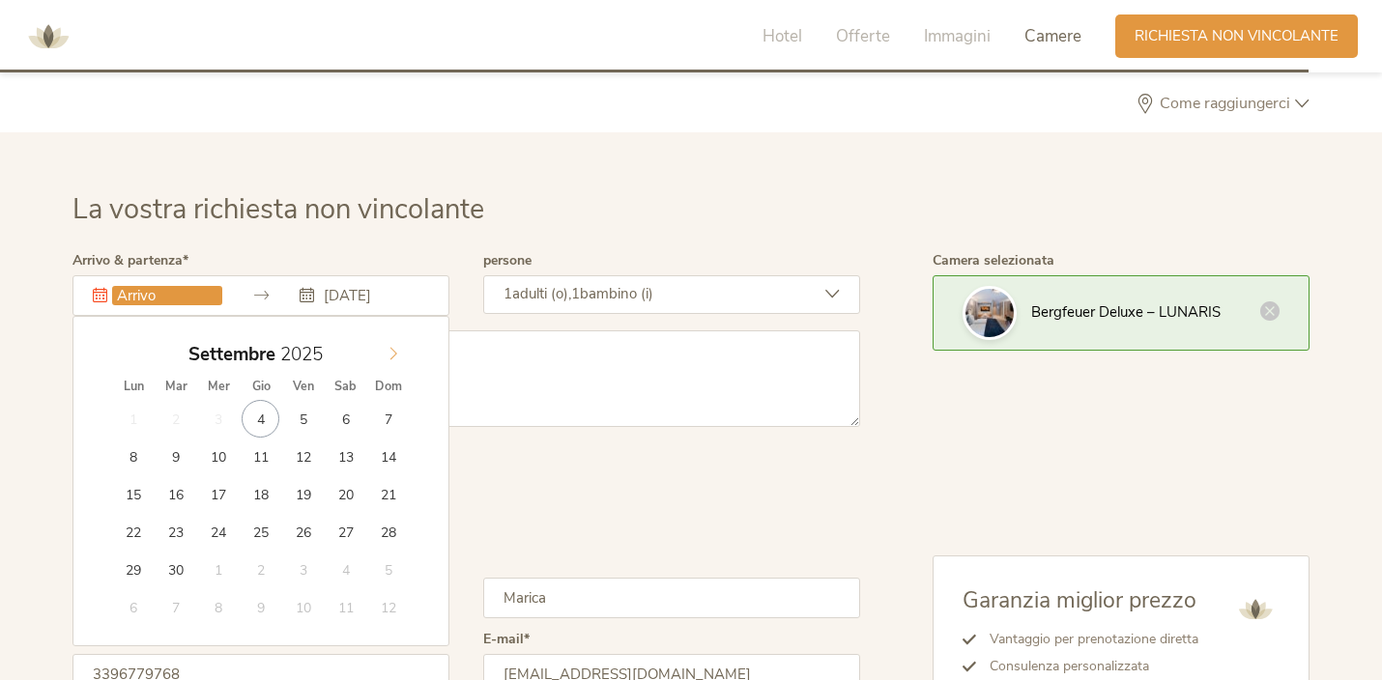
click at [397, 352] on icon at bounding box center [394, 354] width 14 height 14
type input "2026"
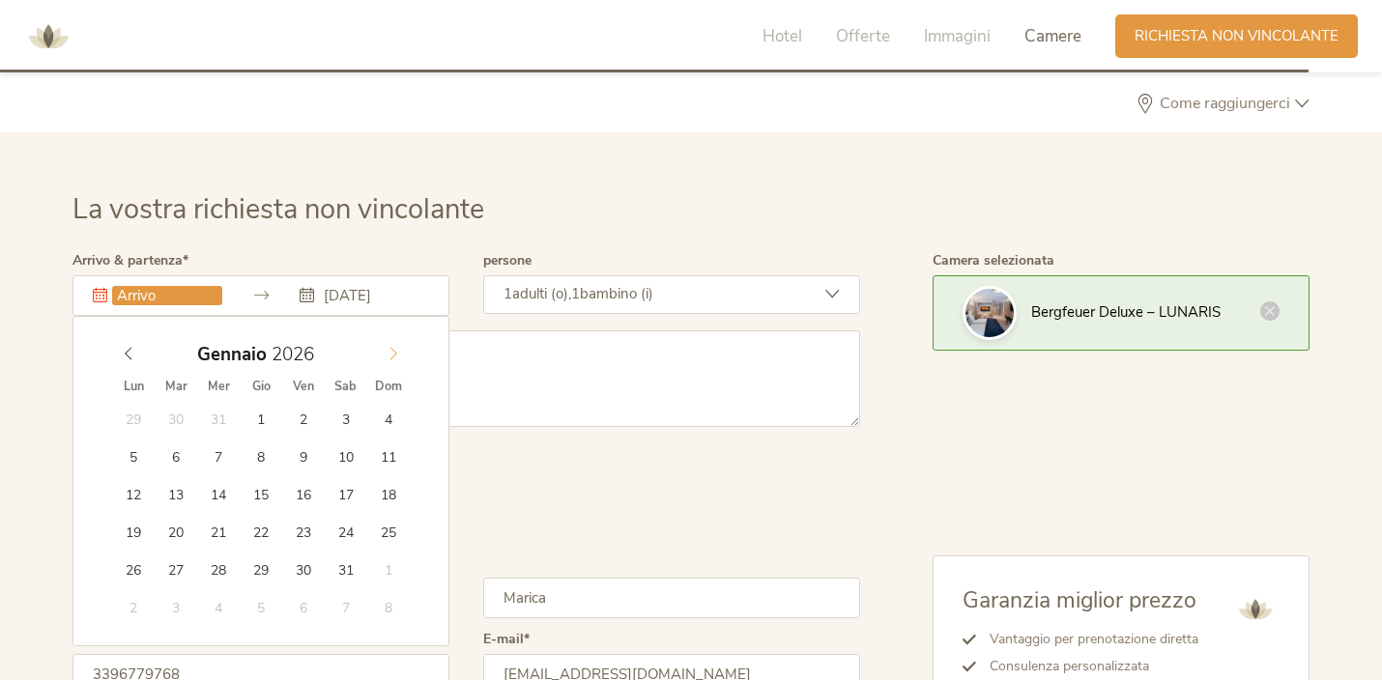
click at [397, 352] on icon at bounding box center [394, 354] width 14 height 14
click at [126, 354] on icon at bounding box center [129, 354] width 14 height 14
type input "[DATE]"
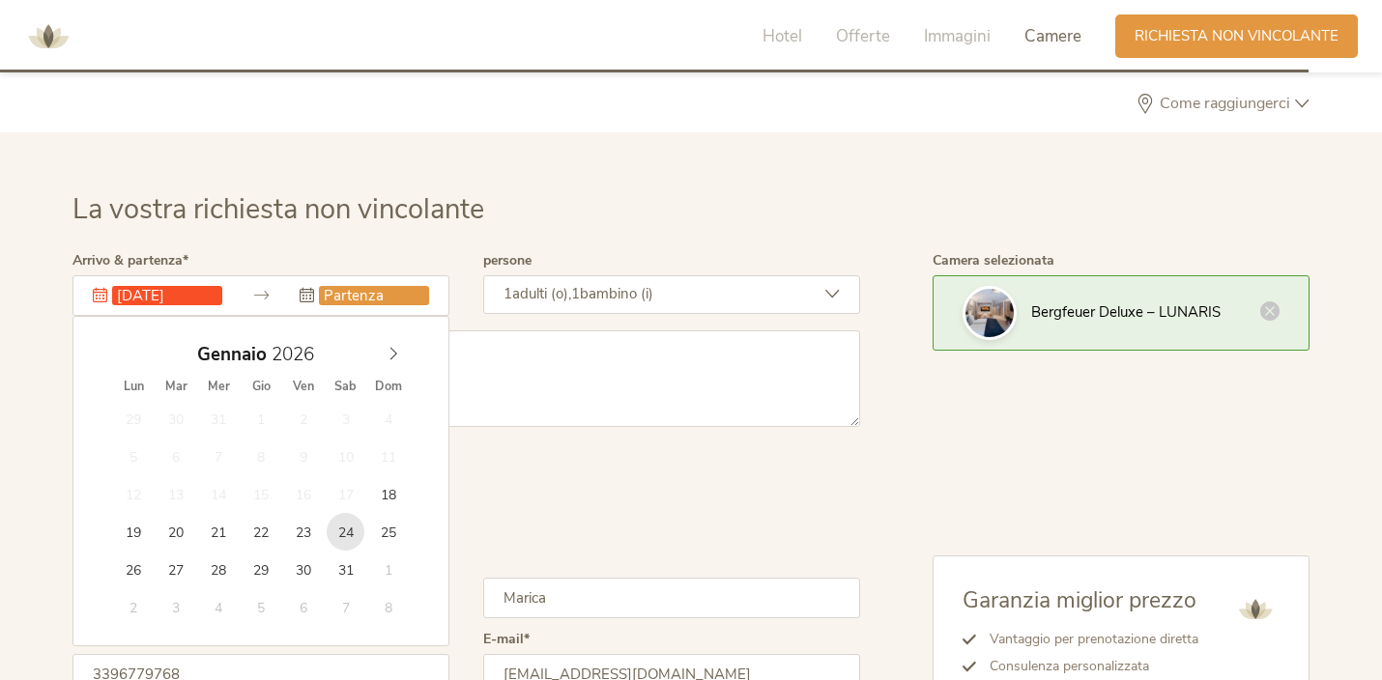
type input "[DATE]"
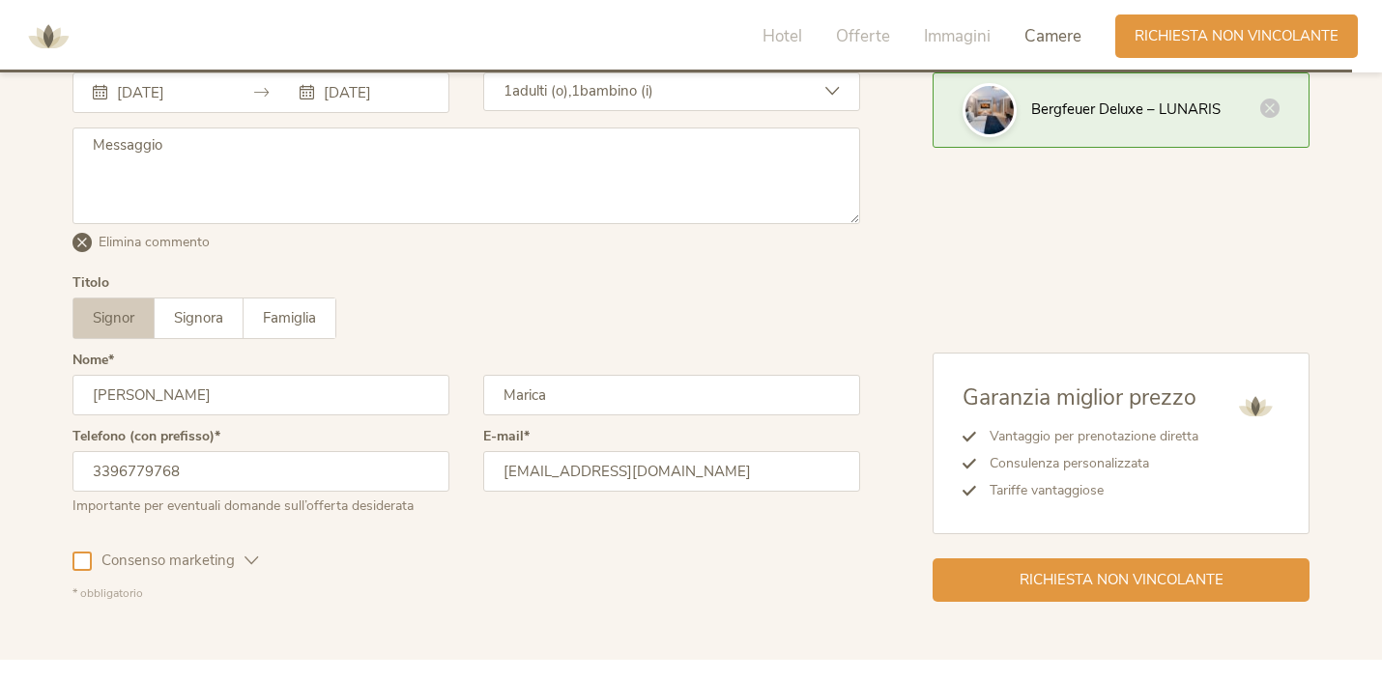
scroll to position [5962, 0]
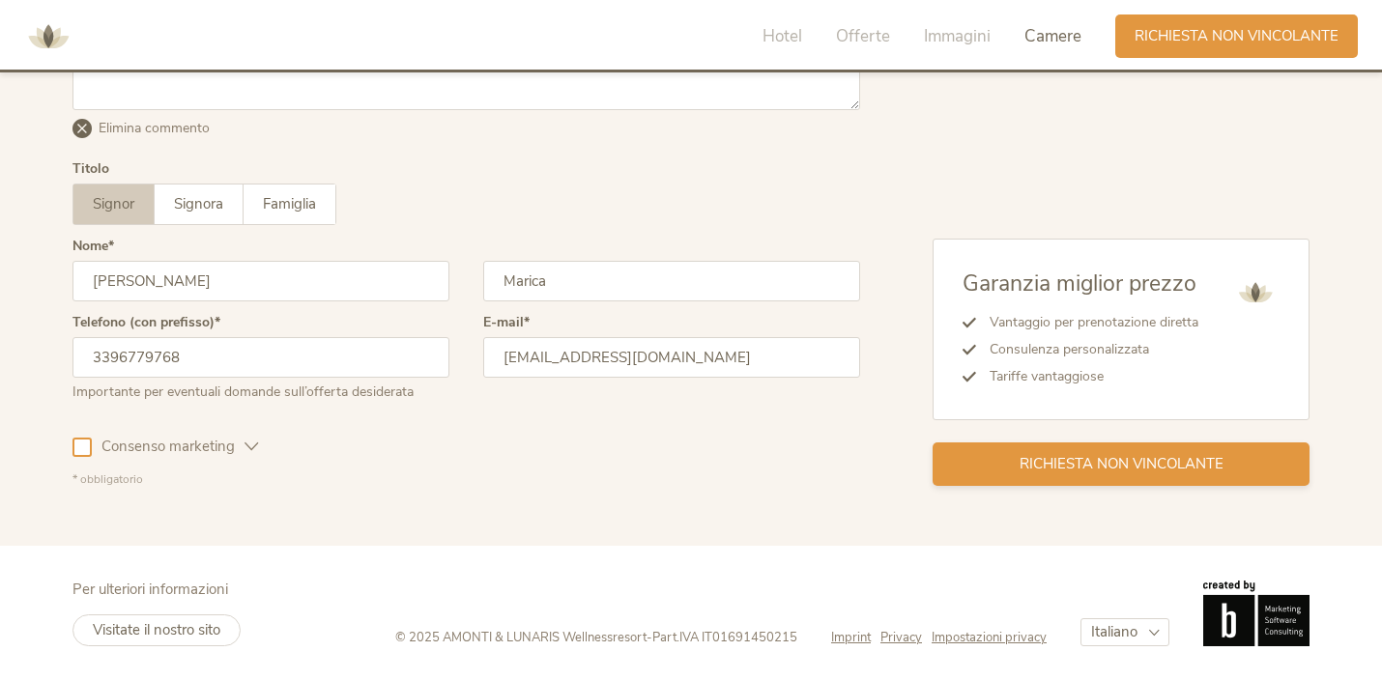
click at [1094, 473] on span "Richiesta non vincolante" at bounding box center [1121, 464] width 204 height 20
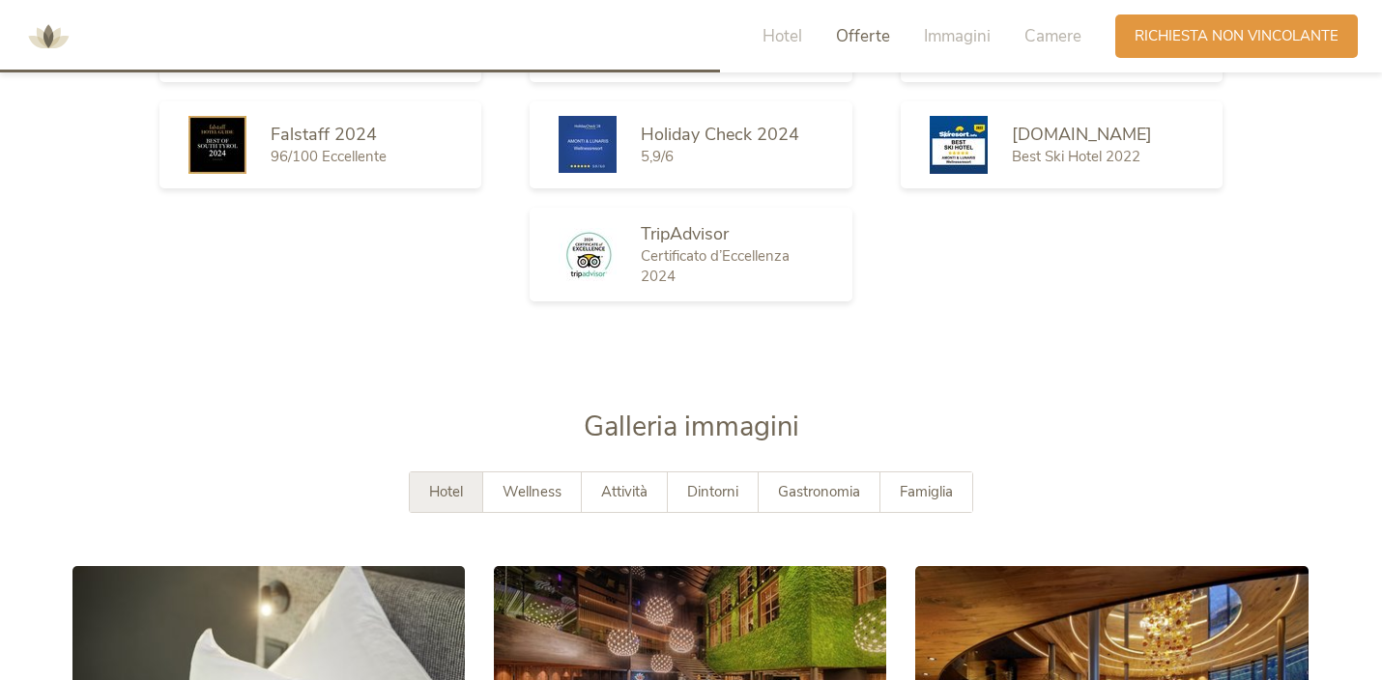
scroll to position [3048, 0]
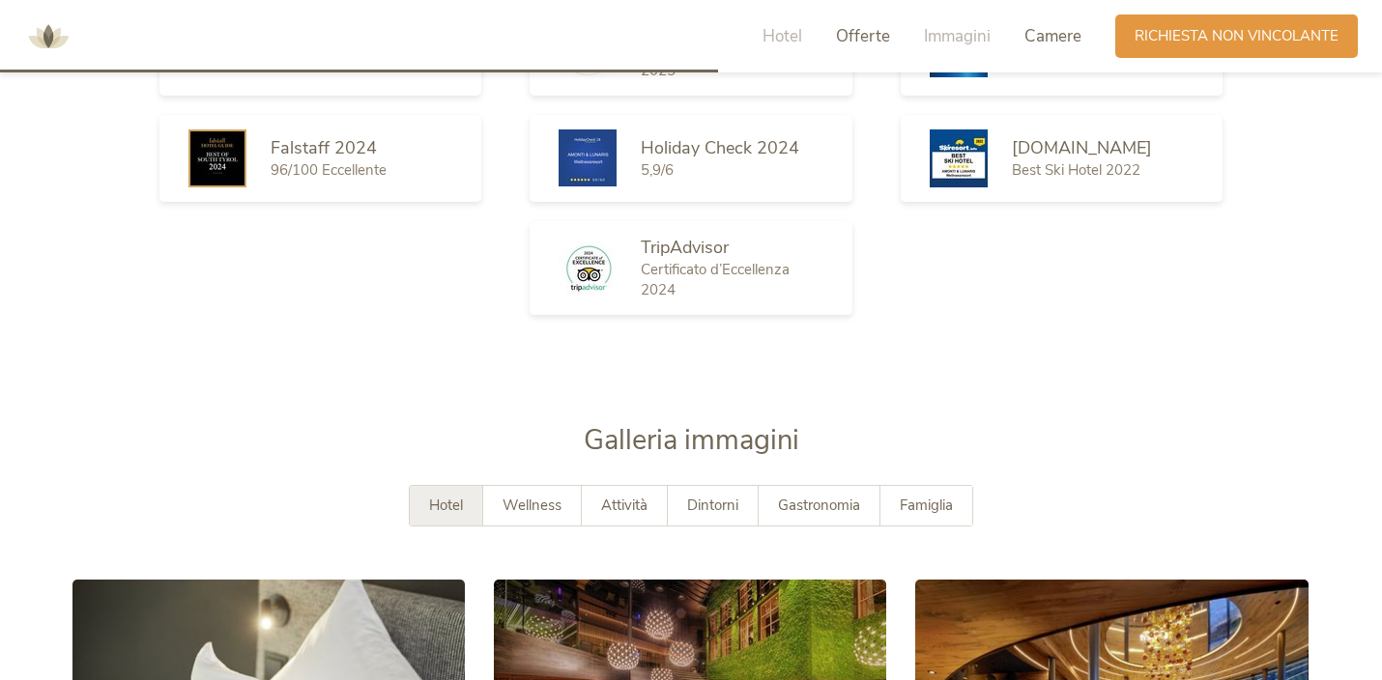
click at [1046, 43] on span "Camere" at bounding box center [1052, 36] width 57 height 22
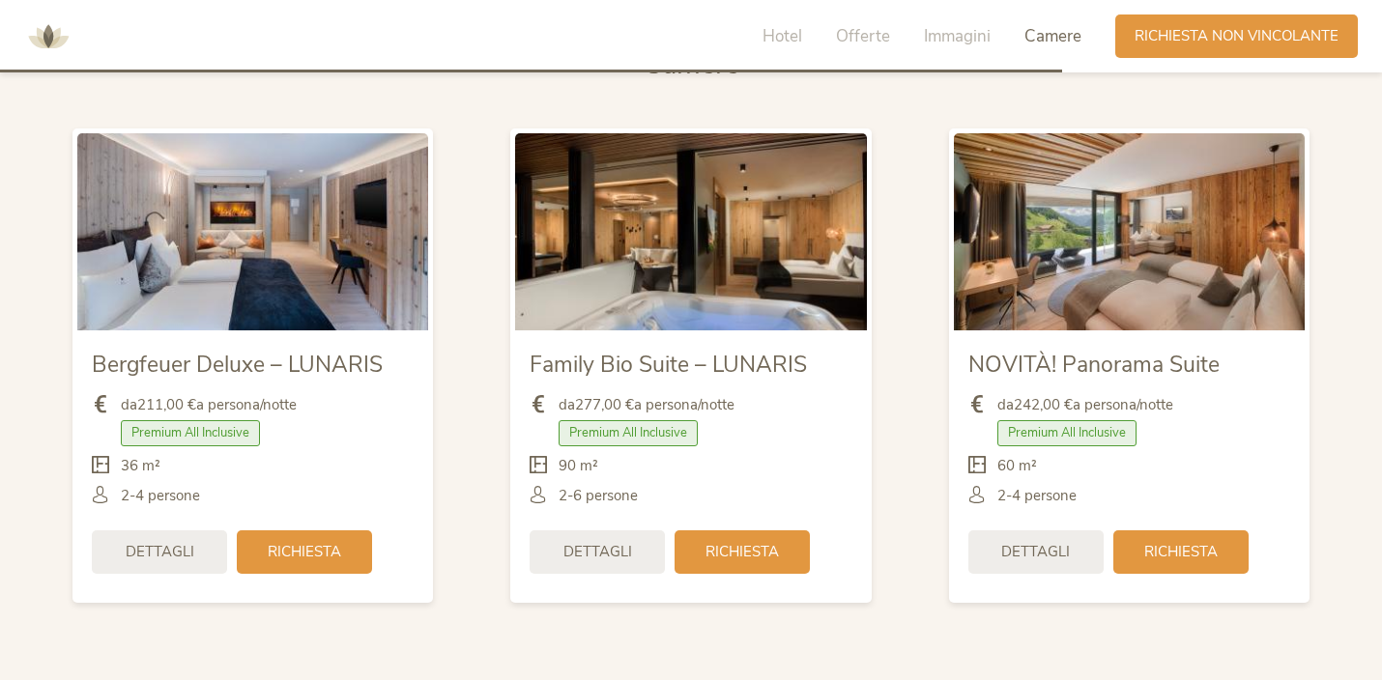
scroll to position [4578, 0]
